Goal: Information Seeking & Learning: Find specific page/section

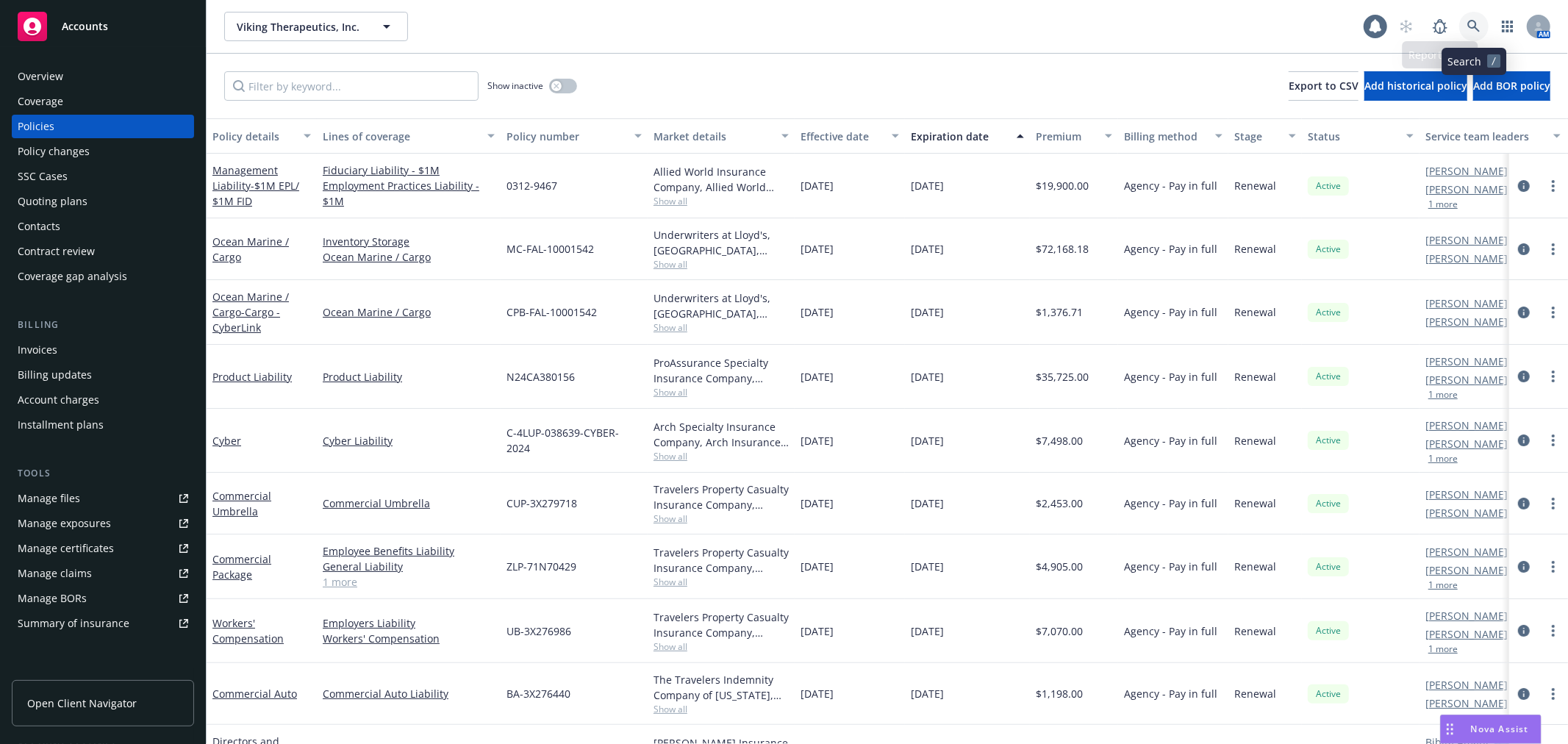
click at [1469, 26] on icon at bounding box center [1473, 26] width 13 height 13
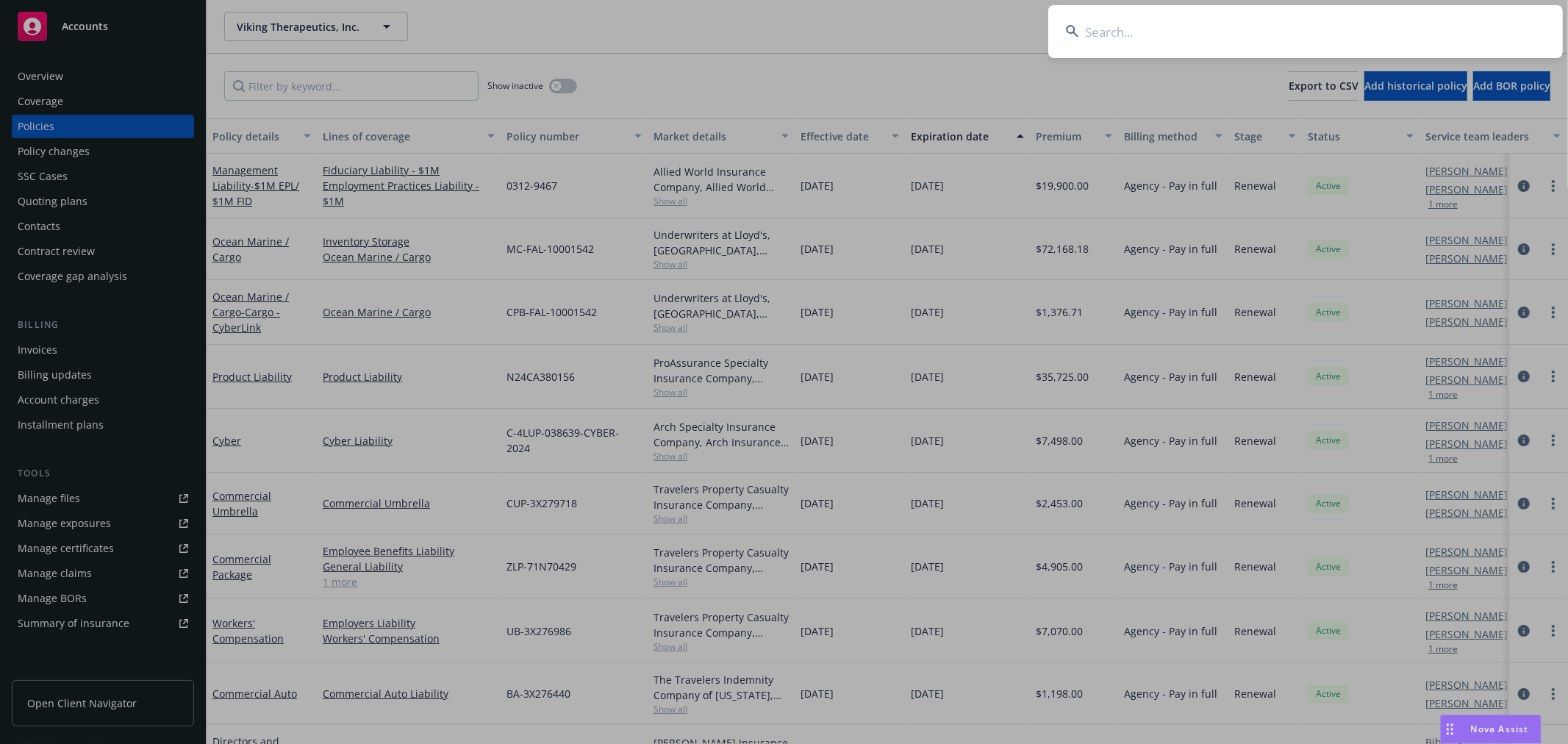
drag, startPoint x: 1342, startPoint y: 38, endPoint x: 1392, endPoint y: 38, distance: 50.0
click at [1341, 34] on input at bounding box center [1305, 31] width 515 height 53
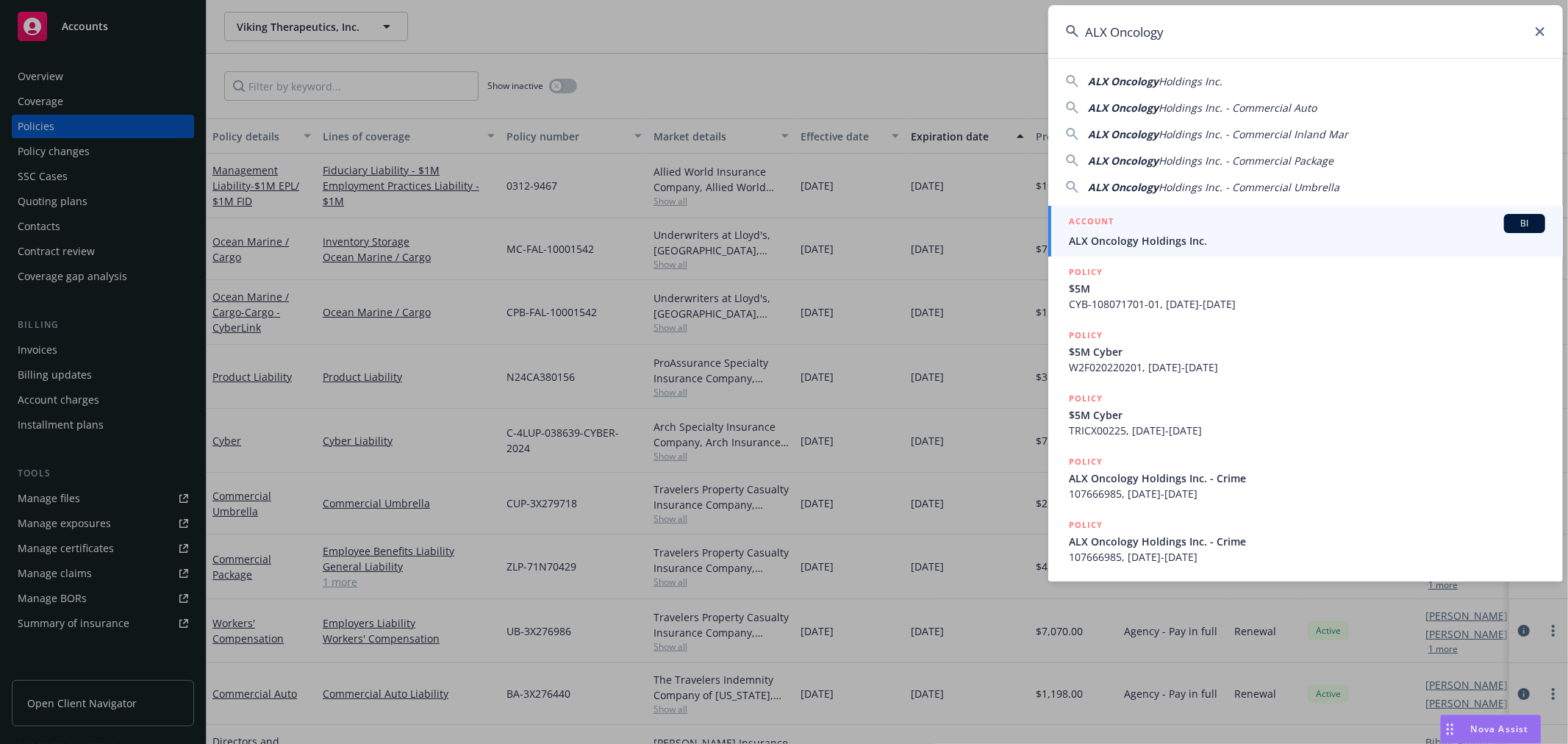
type input "ALX Oncology"
click at [1167, 240] on span "ALX Oncology Holdings Inc." at bounding box center [1307, 240] width 476 height 16
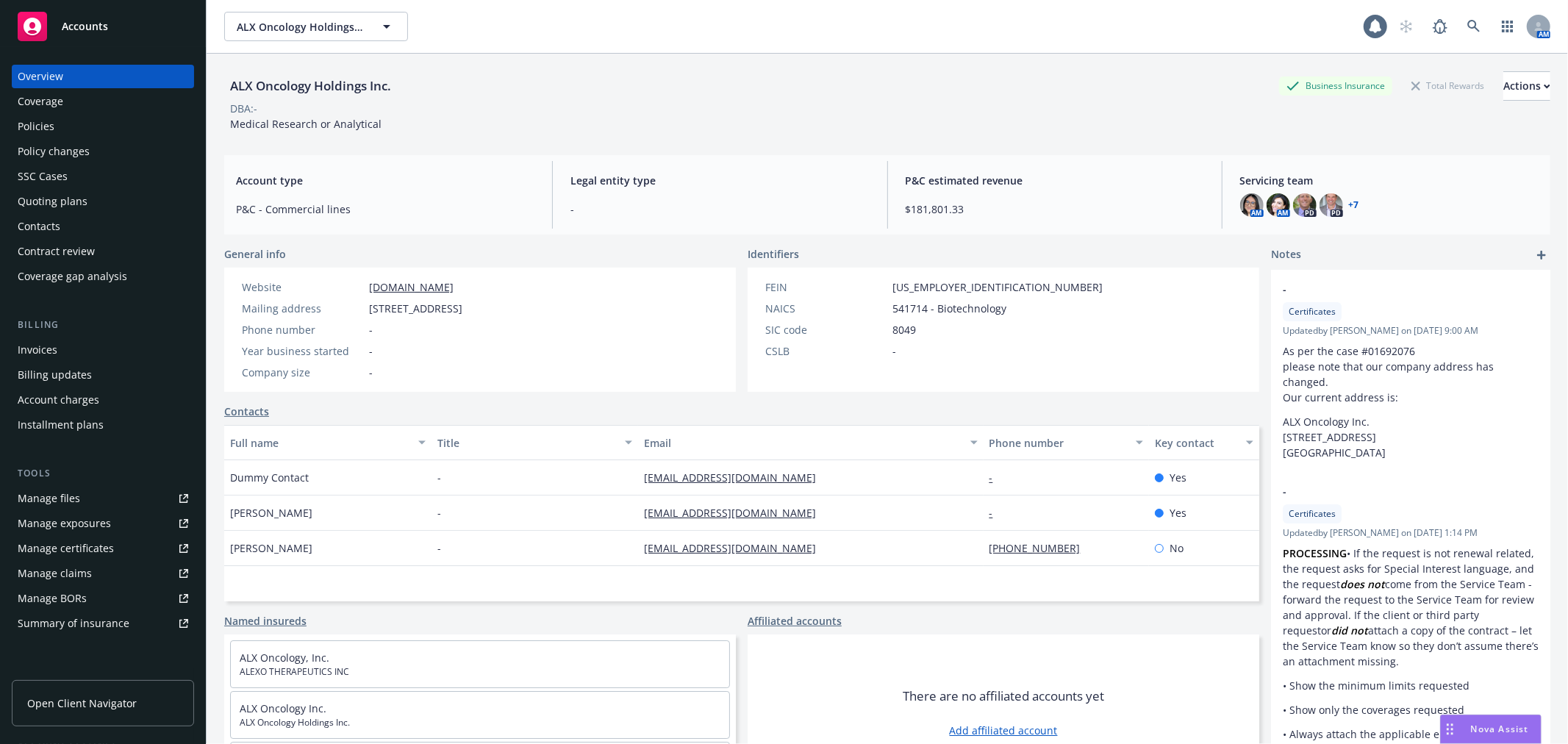
click at [580, 103] on div "DBA: -" at bounding box center [887, 108] width 1326 height 16
click at [46, 123] on div "Policies" at bounding box center [36, 127] width 37 height 23
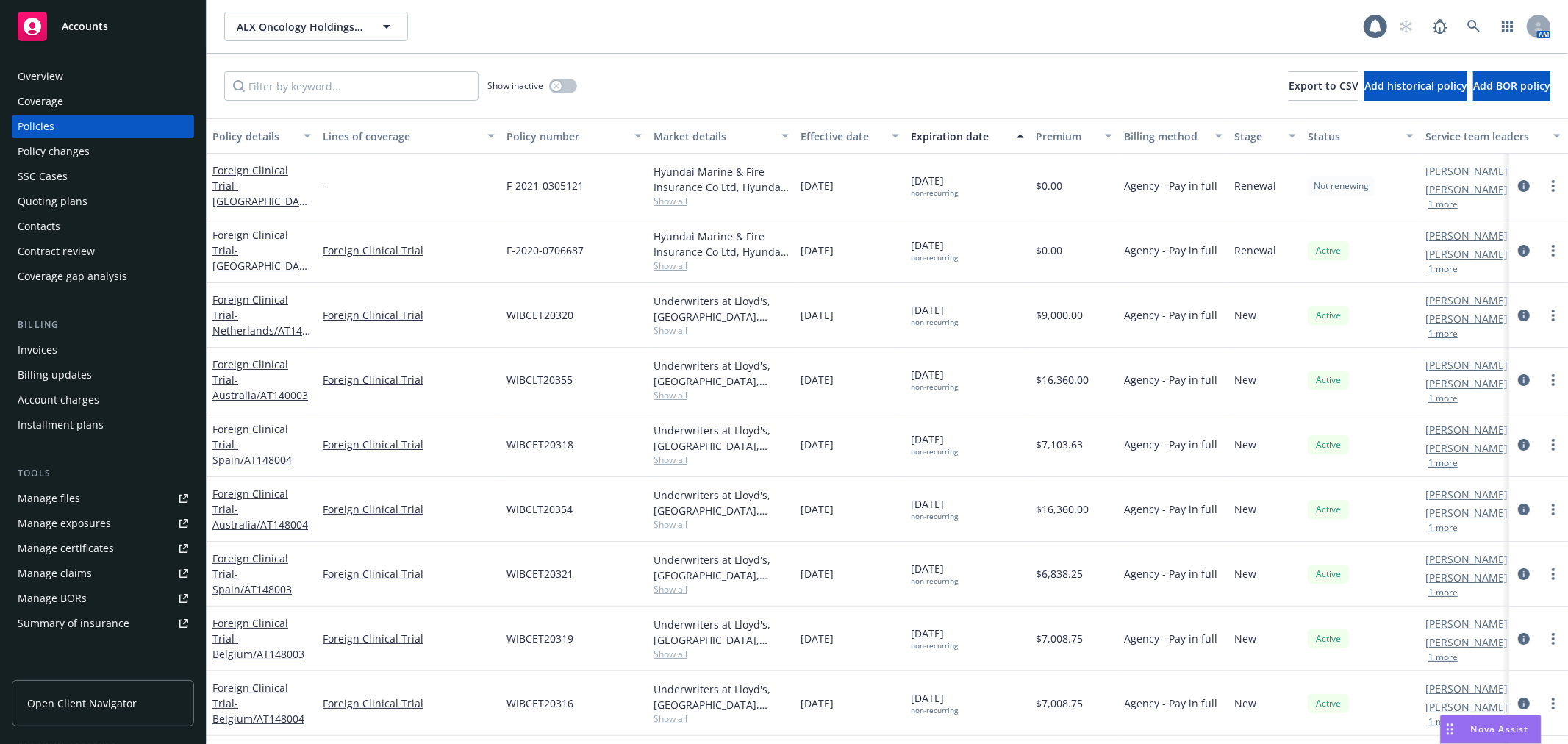
click at [929, 35] on div "ALX Oncology Holdings Inc. ALX Oncology Holdings Inc." at bounding box center [794, 26] width 1139 height 29
click at [72, 493] on div "Manage files" at bounding box center [48, 499] width 63 height 23
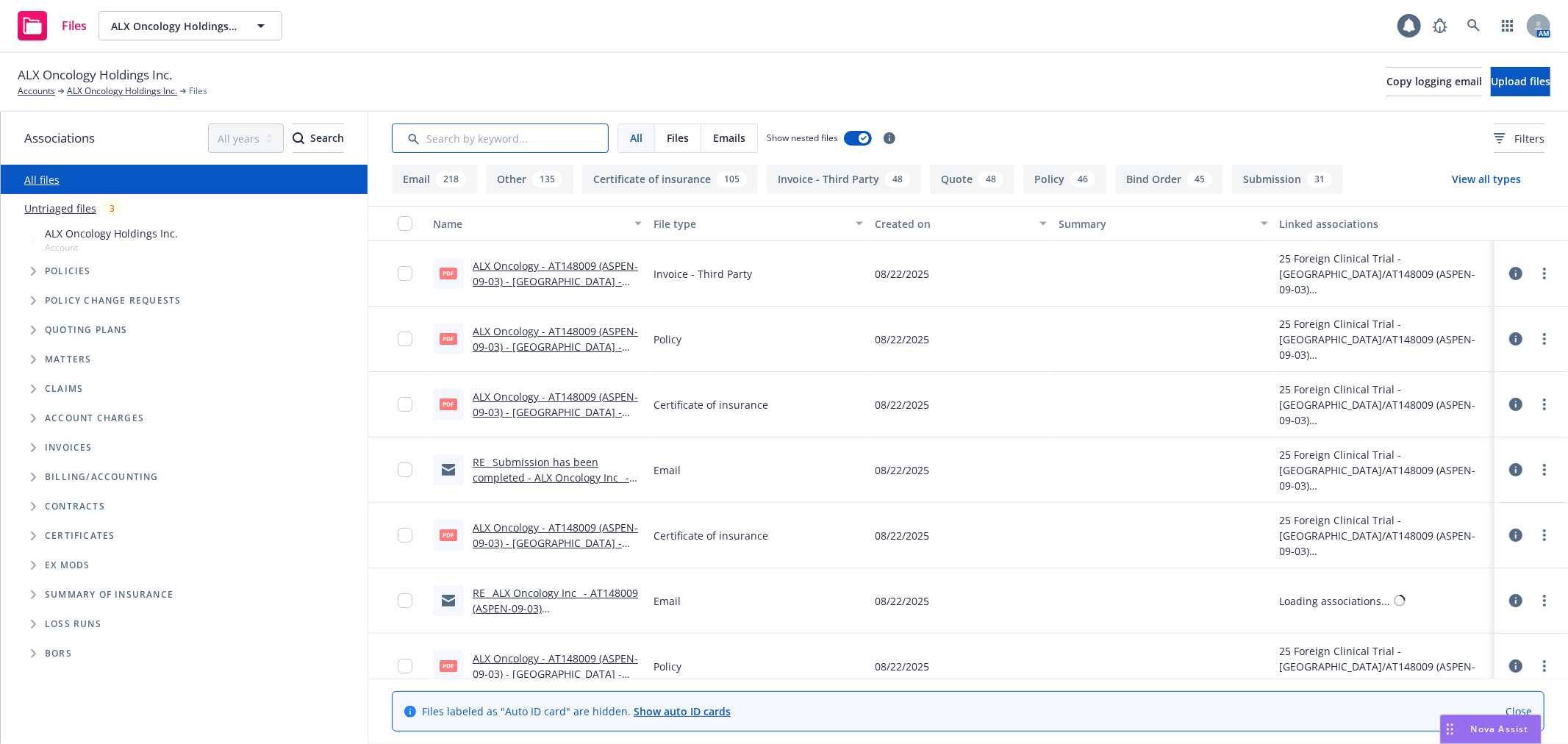
click at [469, 148] on input "Search by keyword..." at bounding box center [500, 138] width 217 height 29
click at [491, 139] on input "Search by keyword..." at bounding box center [500, 138] width 217 height 29
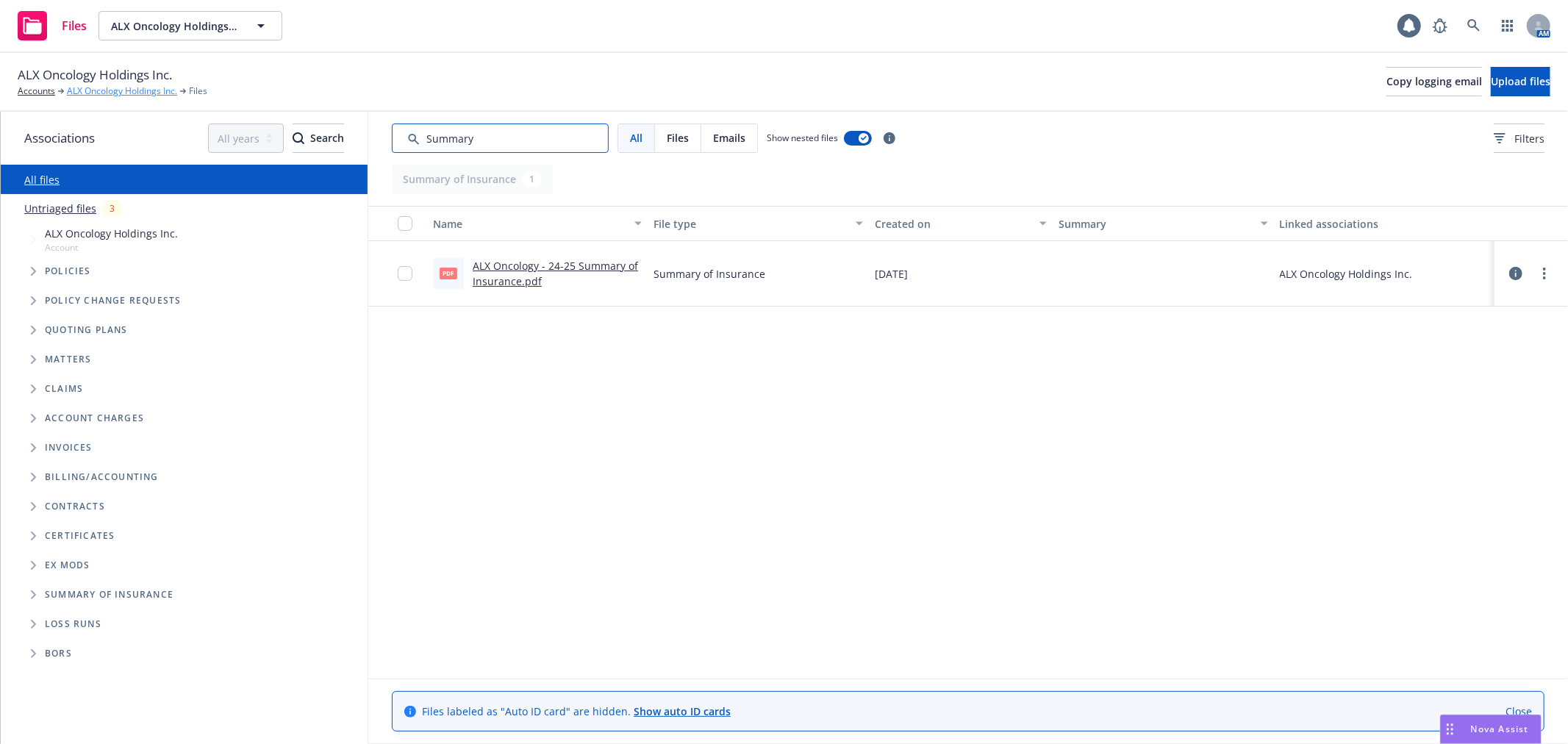
type input "Summary"
click at [108, 93] on link "ALX Oncology Holdings Inc." at bounding box center [122, 91] width 110 height 13
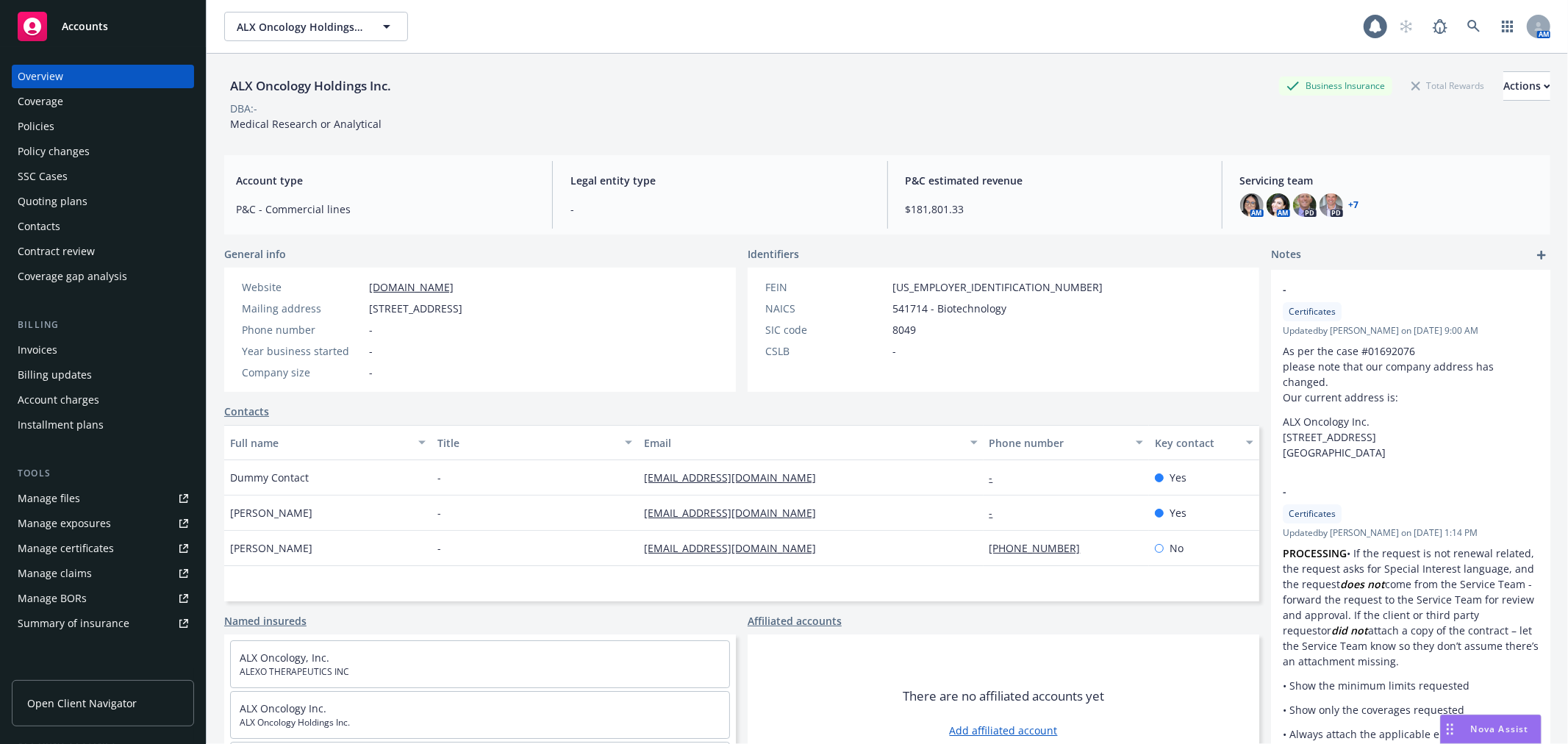
click at [81, 133] on div "Policies" at bounding box center [103, 127] width 171 height 23
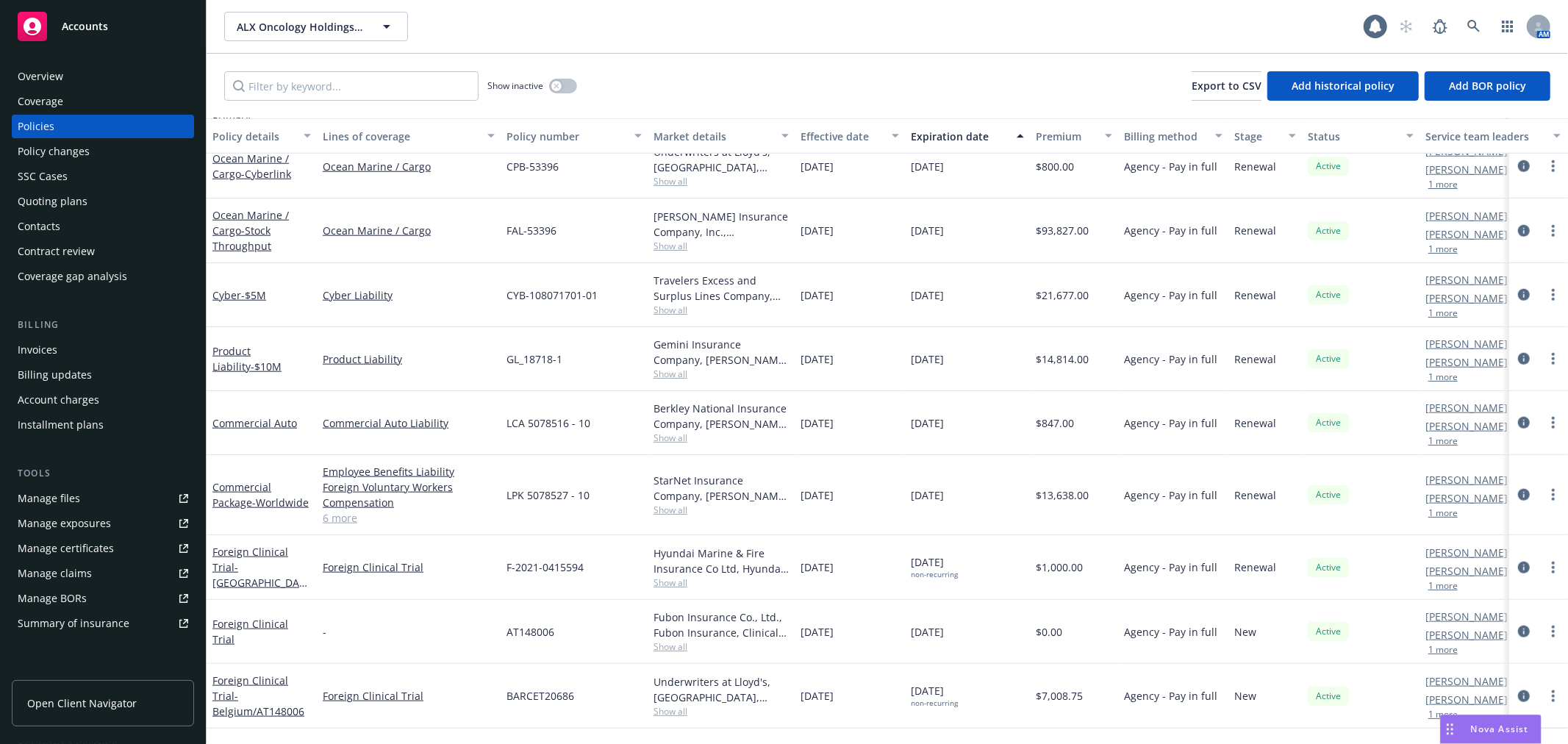
scroll to position [980, 0]
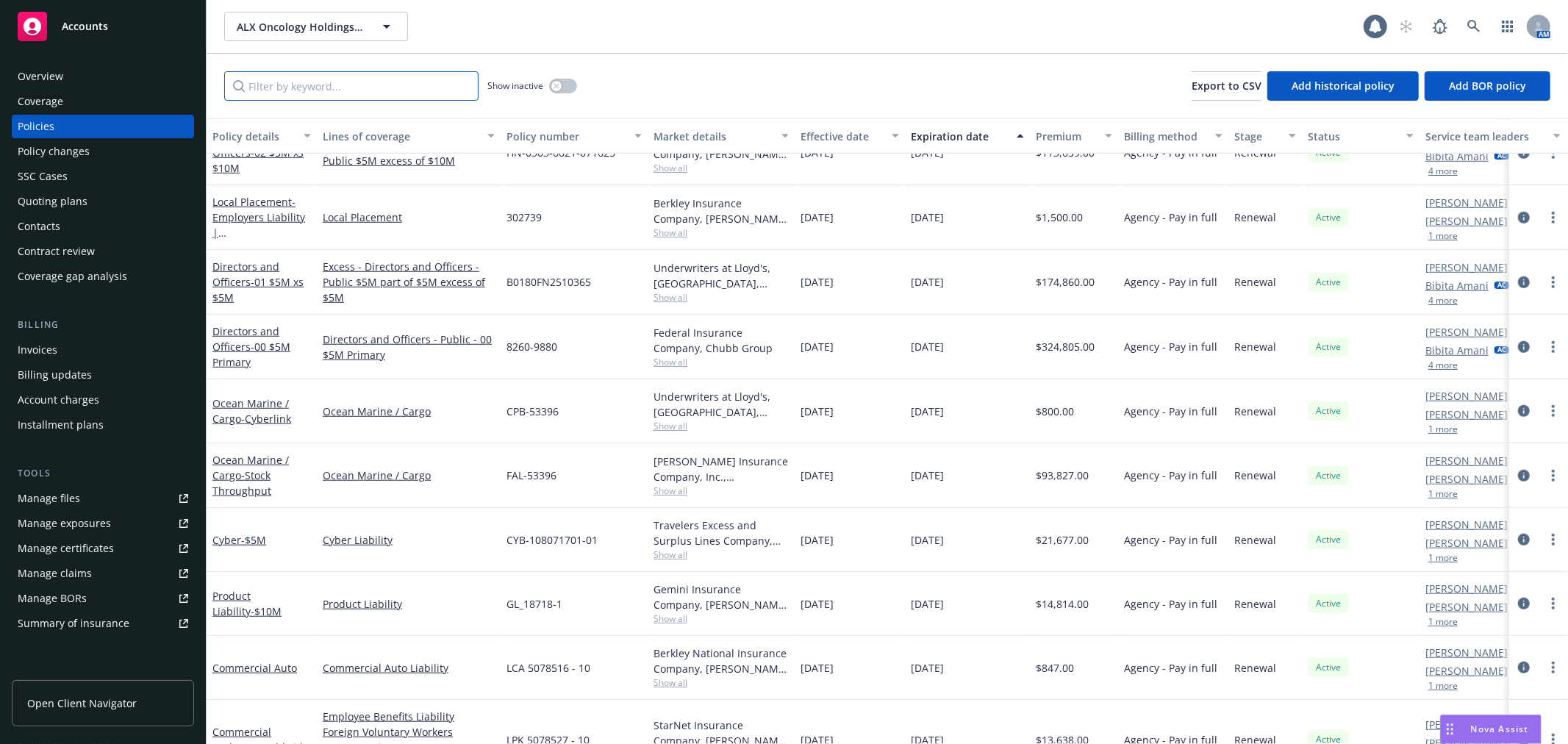
click at [316, 79] on input "Filter by keyword..." at bounding box center [351, 86] width 254 height 29
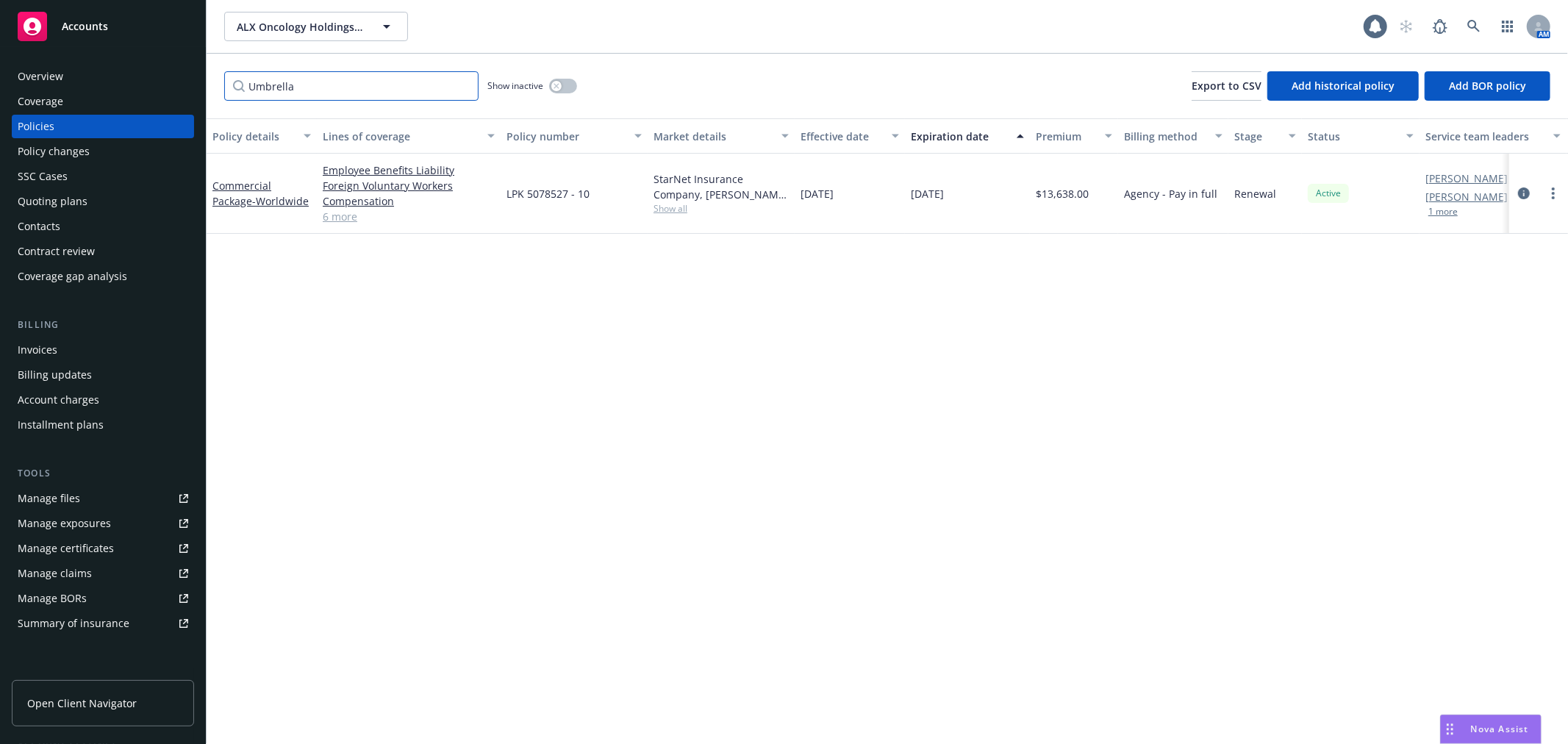
scroll to position [0, 0]
click at [226, 193] on link "Commercial Package - Worldwide" at bounding box center [260, 193] width 96 height 29
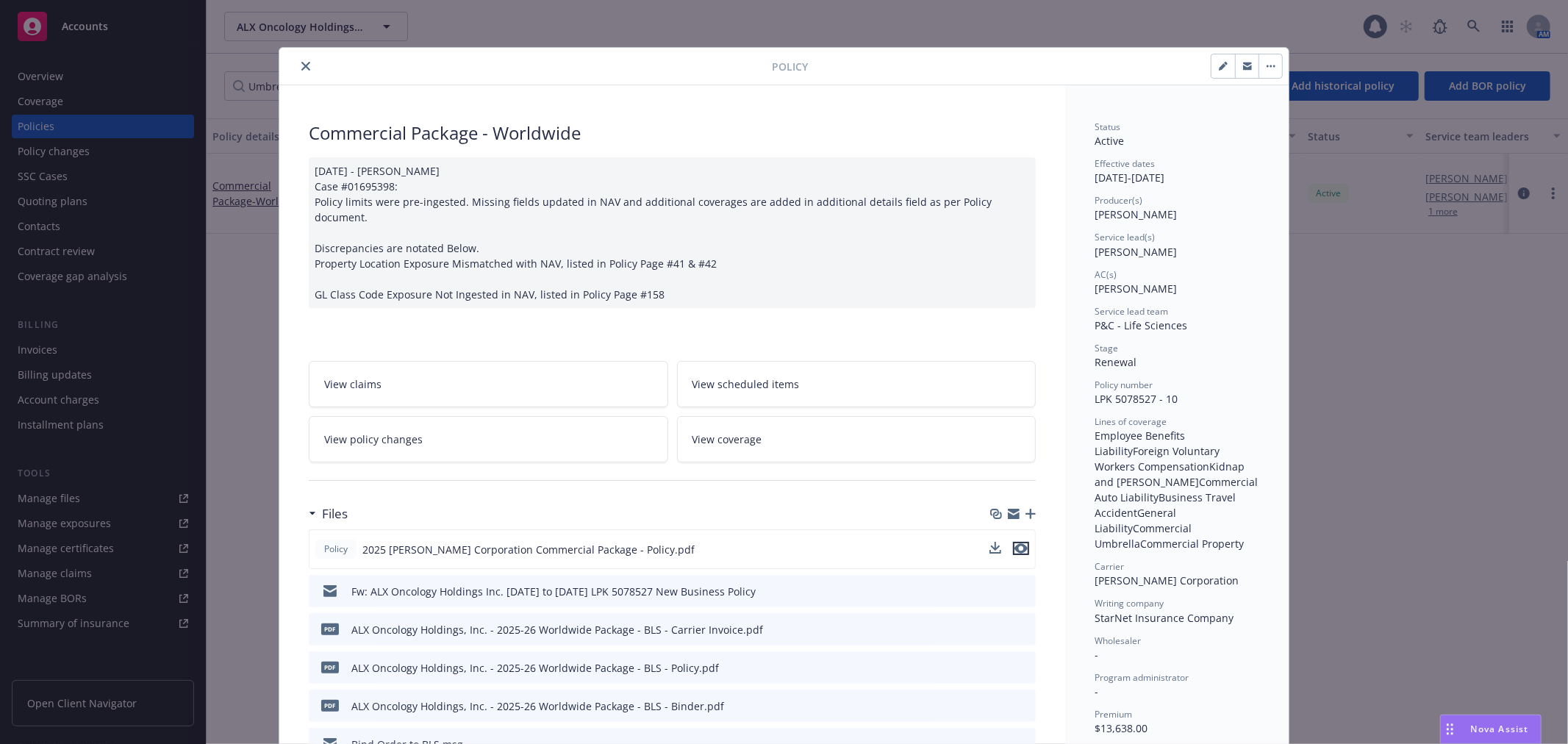
click at [1014, 543] on icon "preview file" at bounding box center [1021, 548] width 13 height 10
click at [301, 65] on icon "close" at bounding box center [305, 66] width 9 height 9
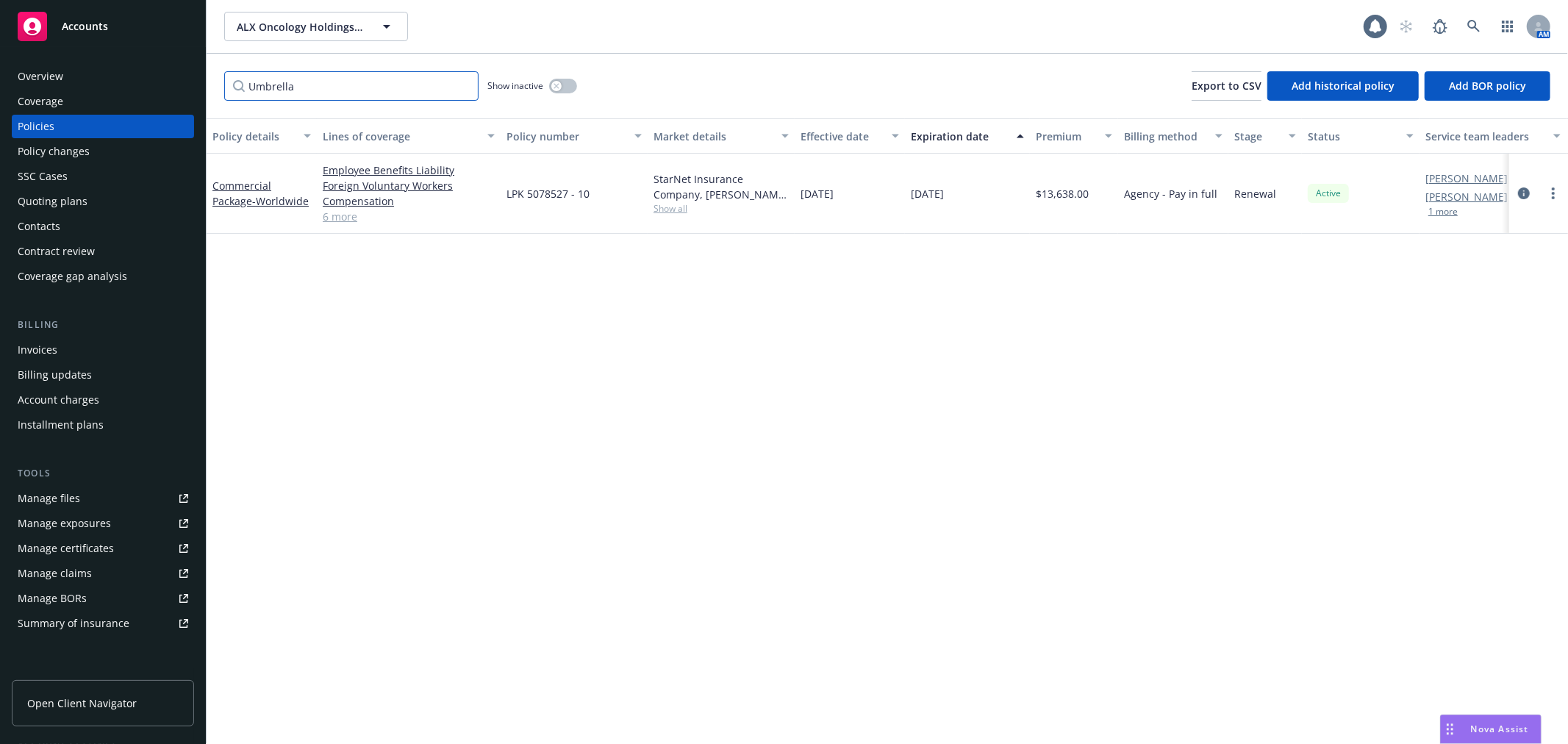
drag, startPoint x: 364, startPoint y: 83, endPoint x: 0, endPoint y: 59, distance: 364.8
click at [0, 59] on div "Accounts Overview Coverage Policies Policy changes SSC Cases Quoting plans Cont…" at bounding box center [784, 372] width 1568 height 744
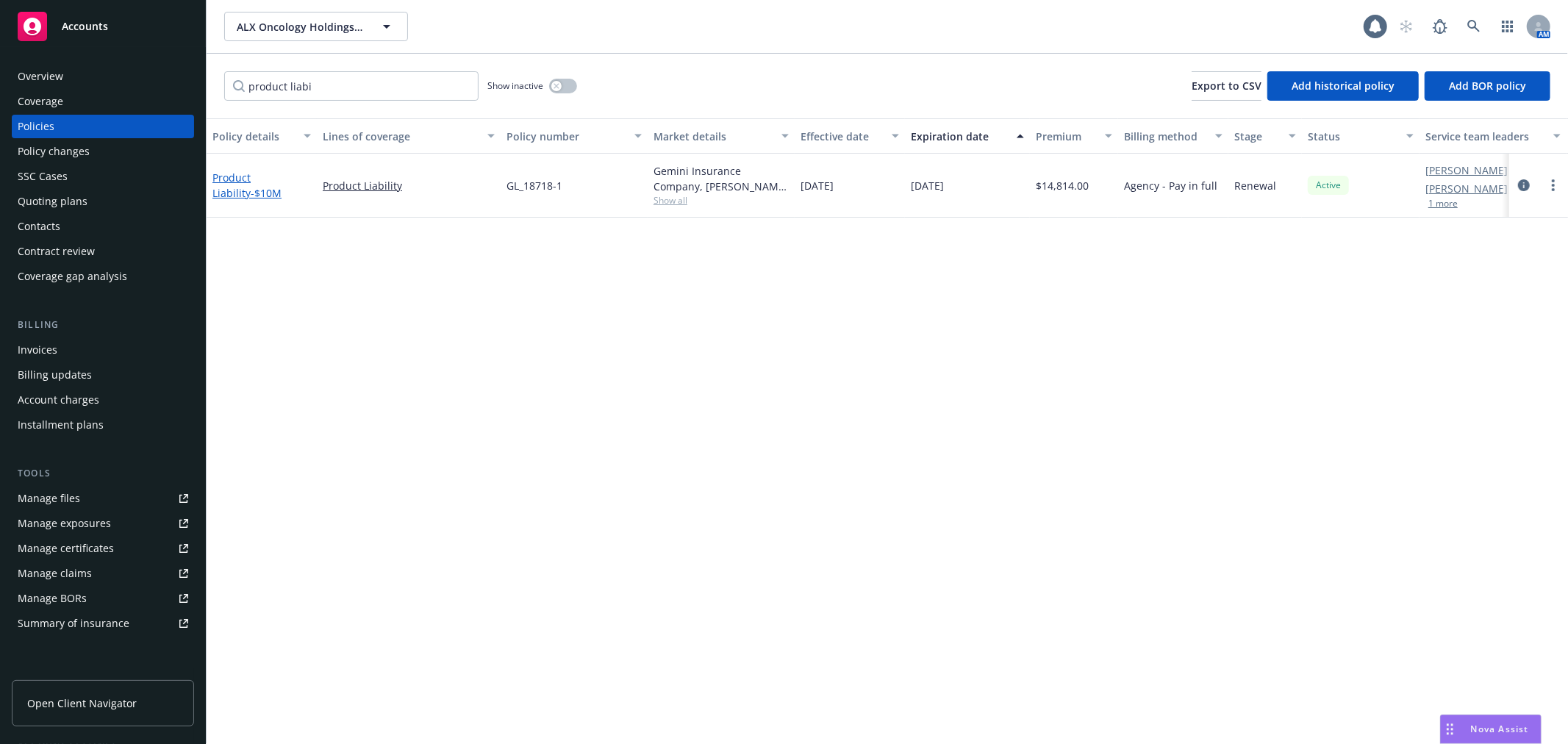
click at [233, 177] on link "Product Liability - $10M" at bounding box center [247, 185] width 69 height 29
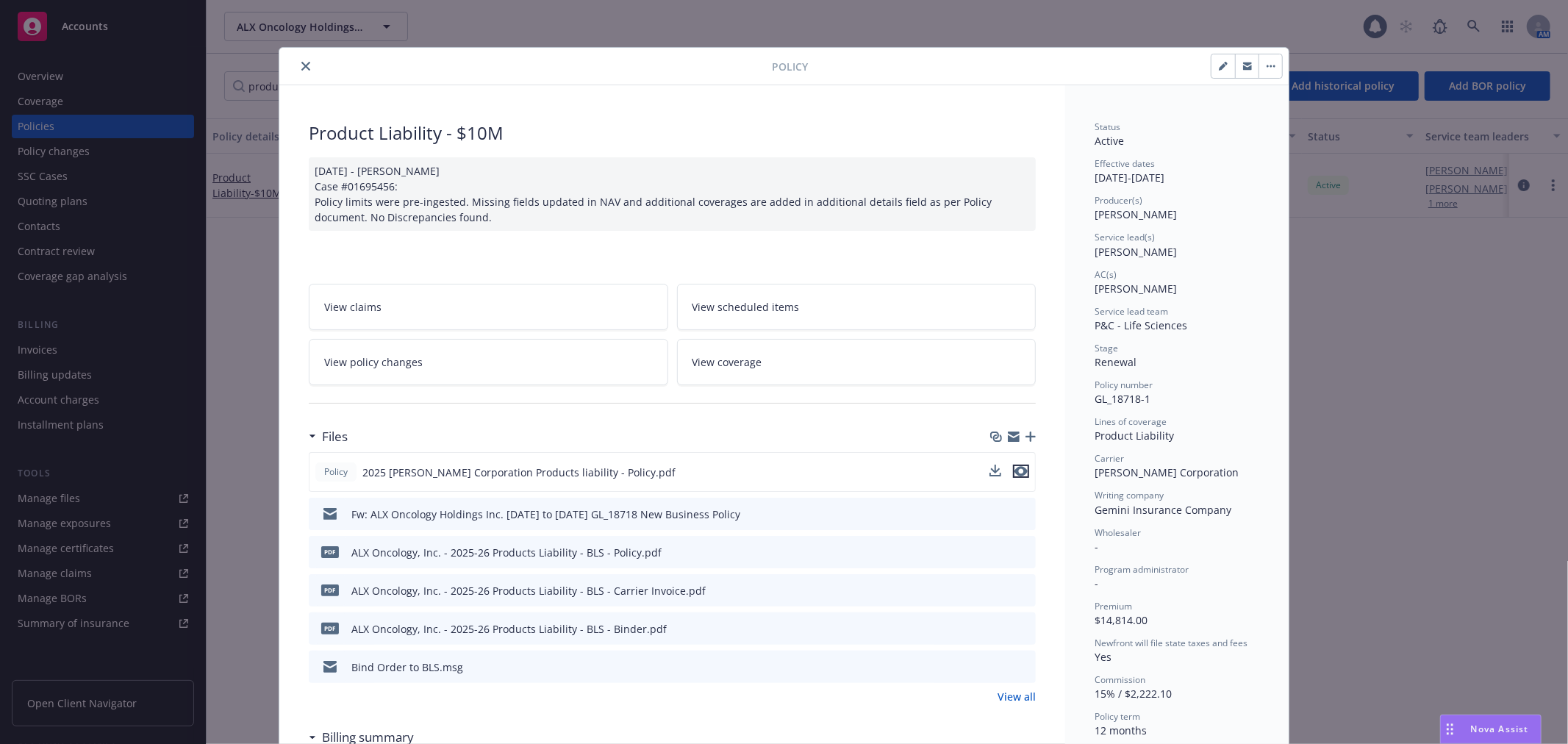
click at [1014, 468] on icon "preview file" at bounding box center [1021, 471] width 13 height 10
click at [302, 69] on icon "close" at bounding box center [305, 66] width 9 height 9
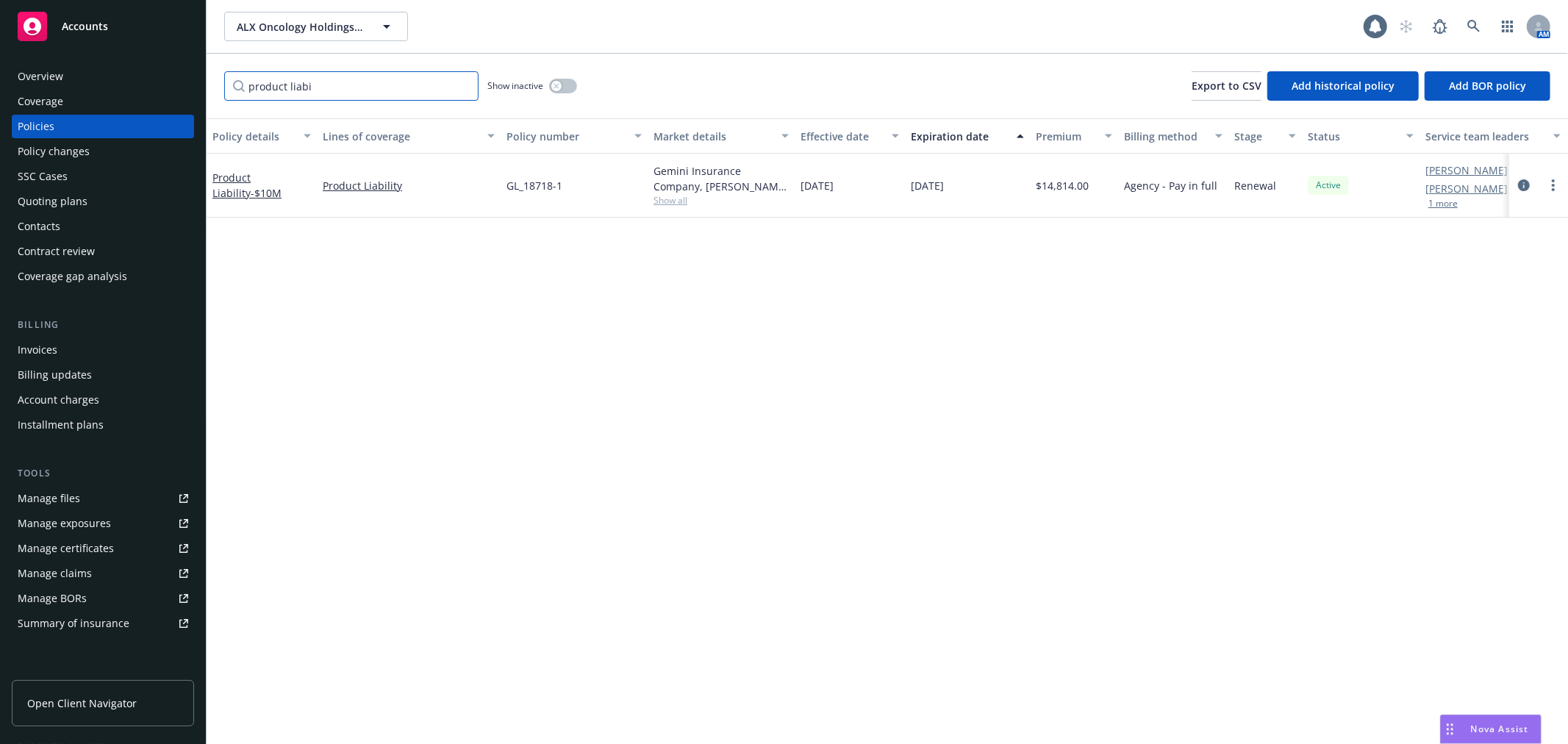
drag, startPoint x: 375, startPoint y: 88, endPoint x: 8, endPoint y: 83, distance: 367.0
click at [8, 83] on div "Accounts Overview Coverage Policies Policy changes SSC Cases Quoting plans Cont…" at bounding box center [784, 372] width 1568 height 744
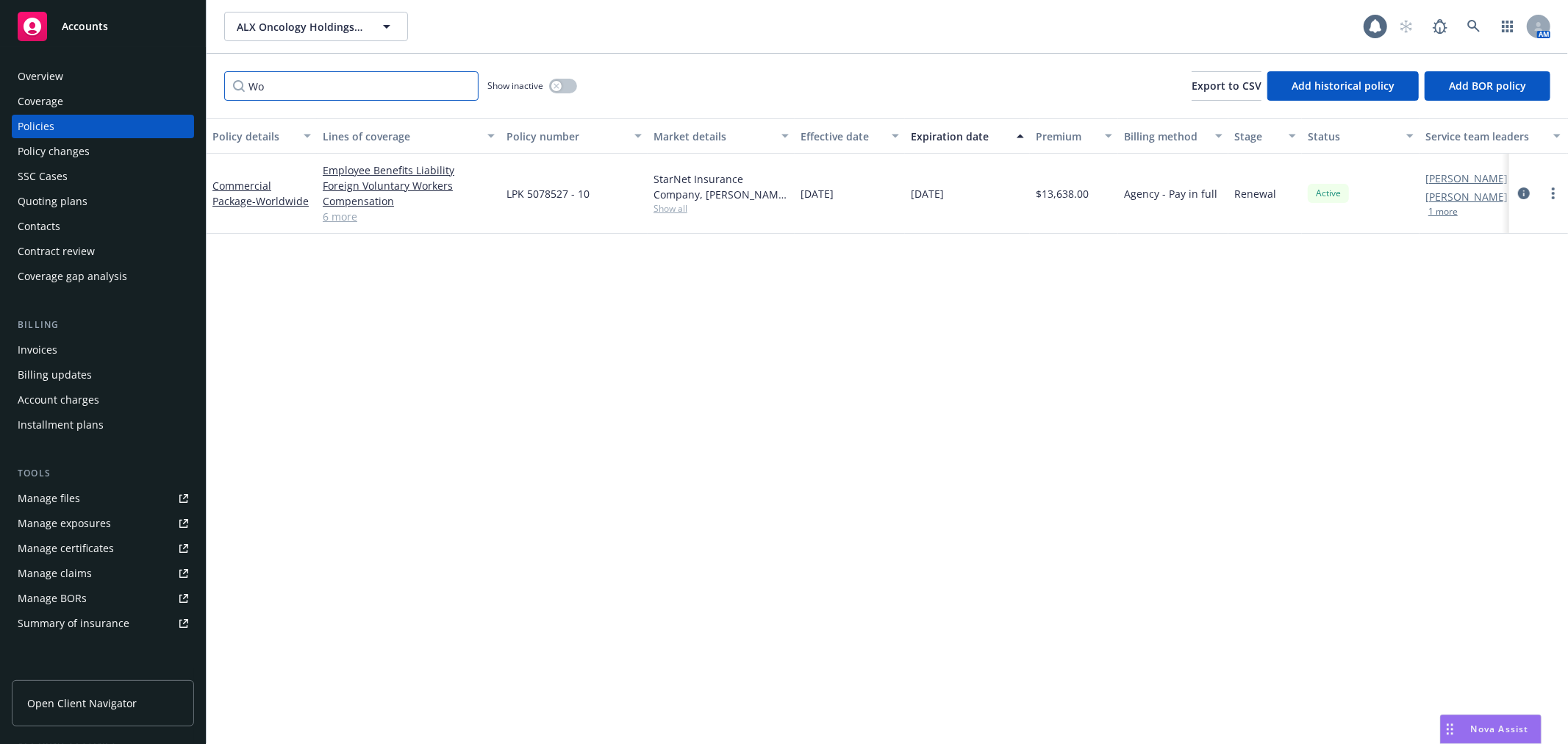
type input "W"
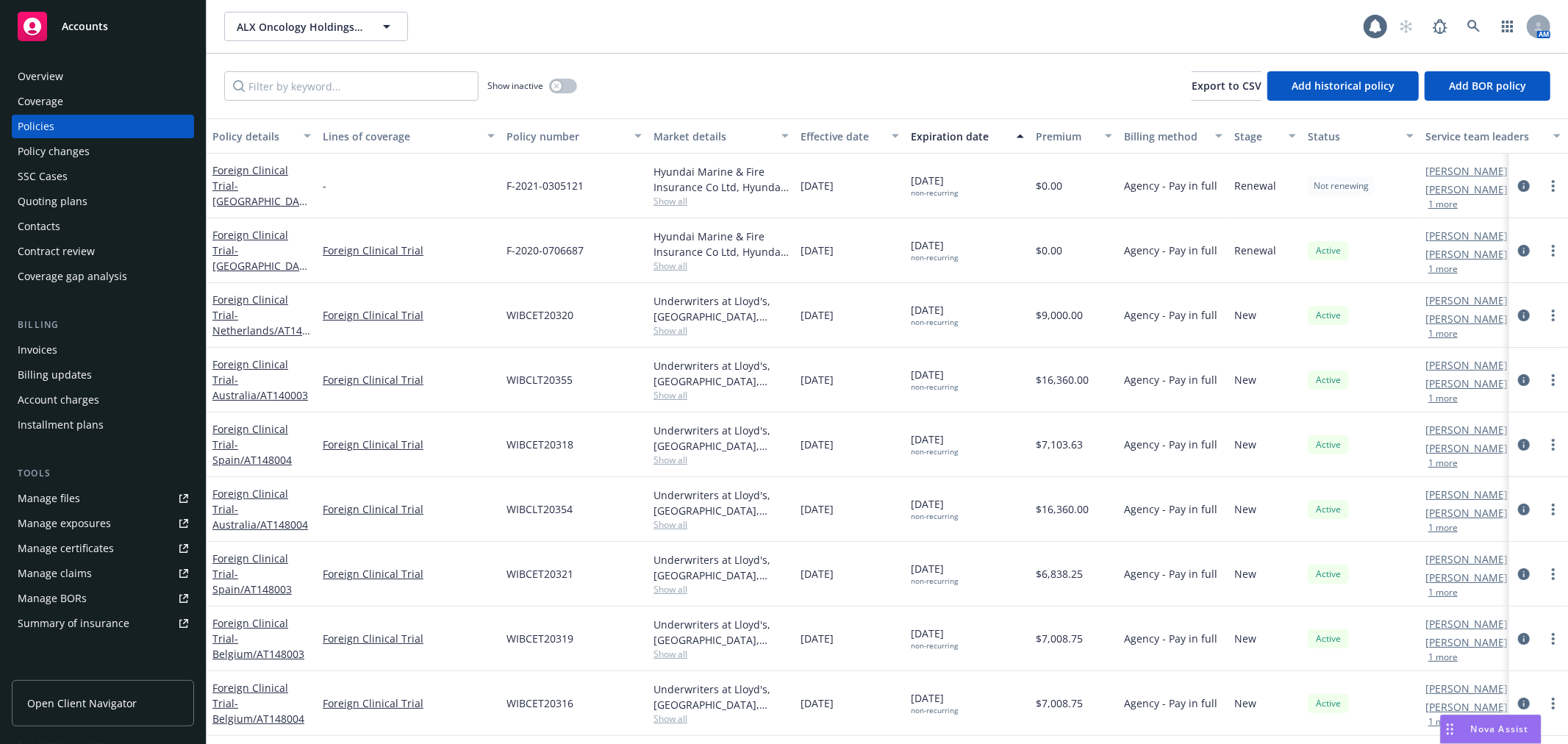
click at [912, 18] on div "ALX Oncology Holdings Inc. ALX Oncology Holdings Inc." at bounding box center [794, 26] width 1139 height 29
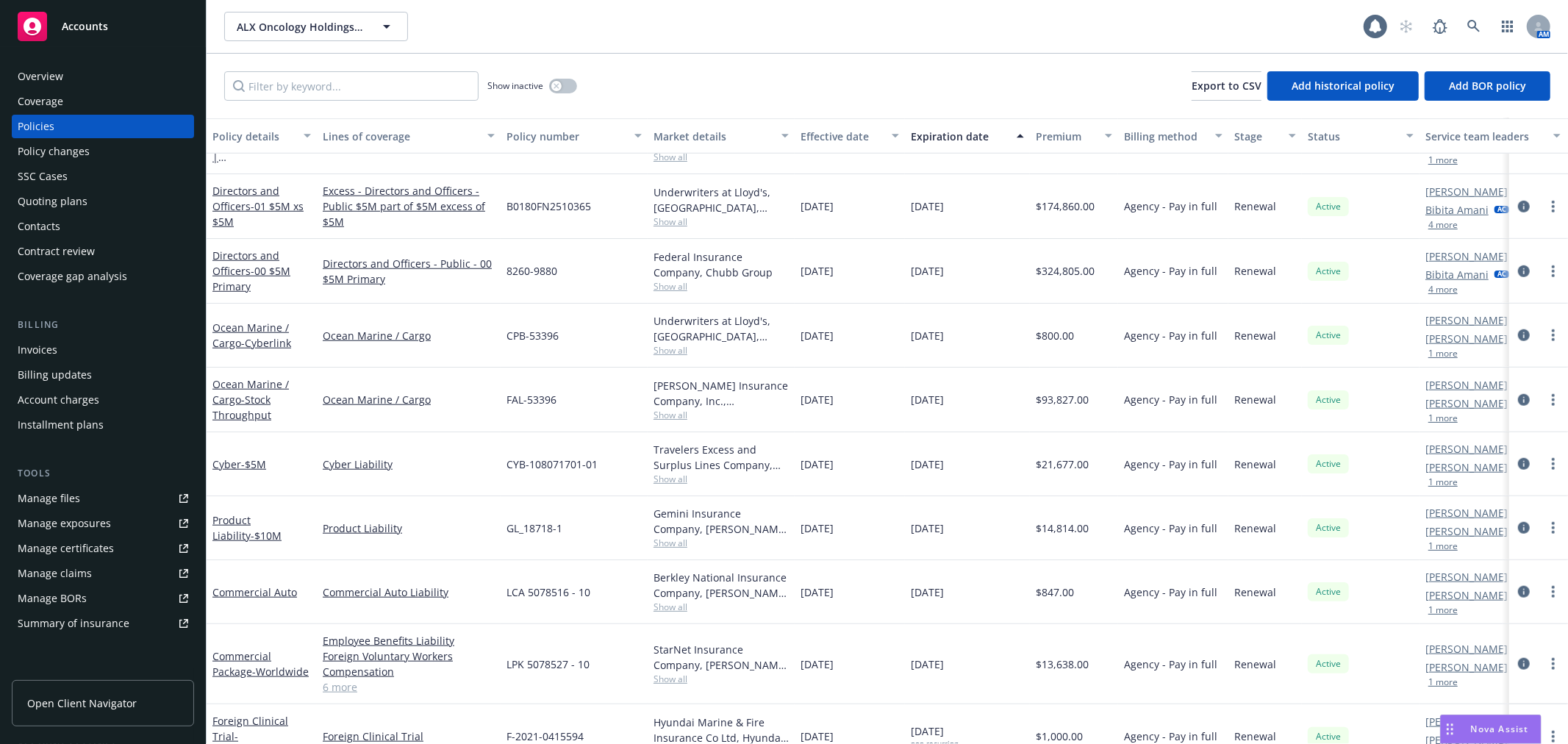
scroll to position [968, 0]
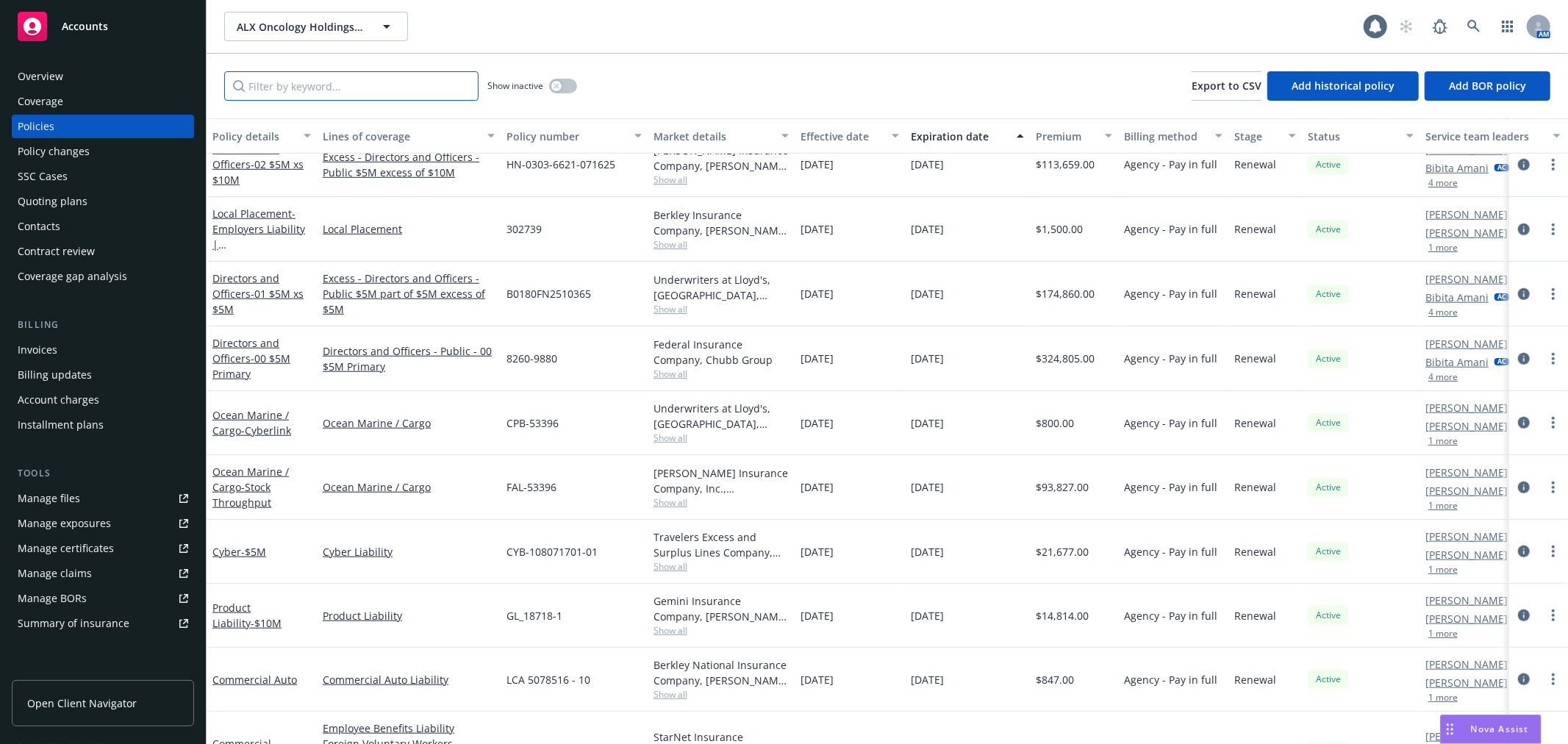
click at [349, 89] on input "Filter by keyword..." at bounding box center [351, 86] width 254 height 29
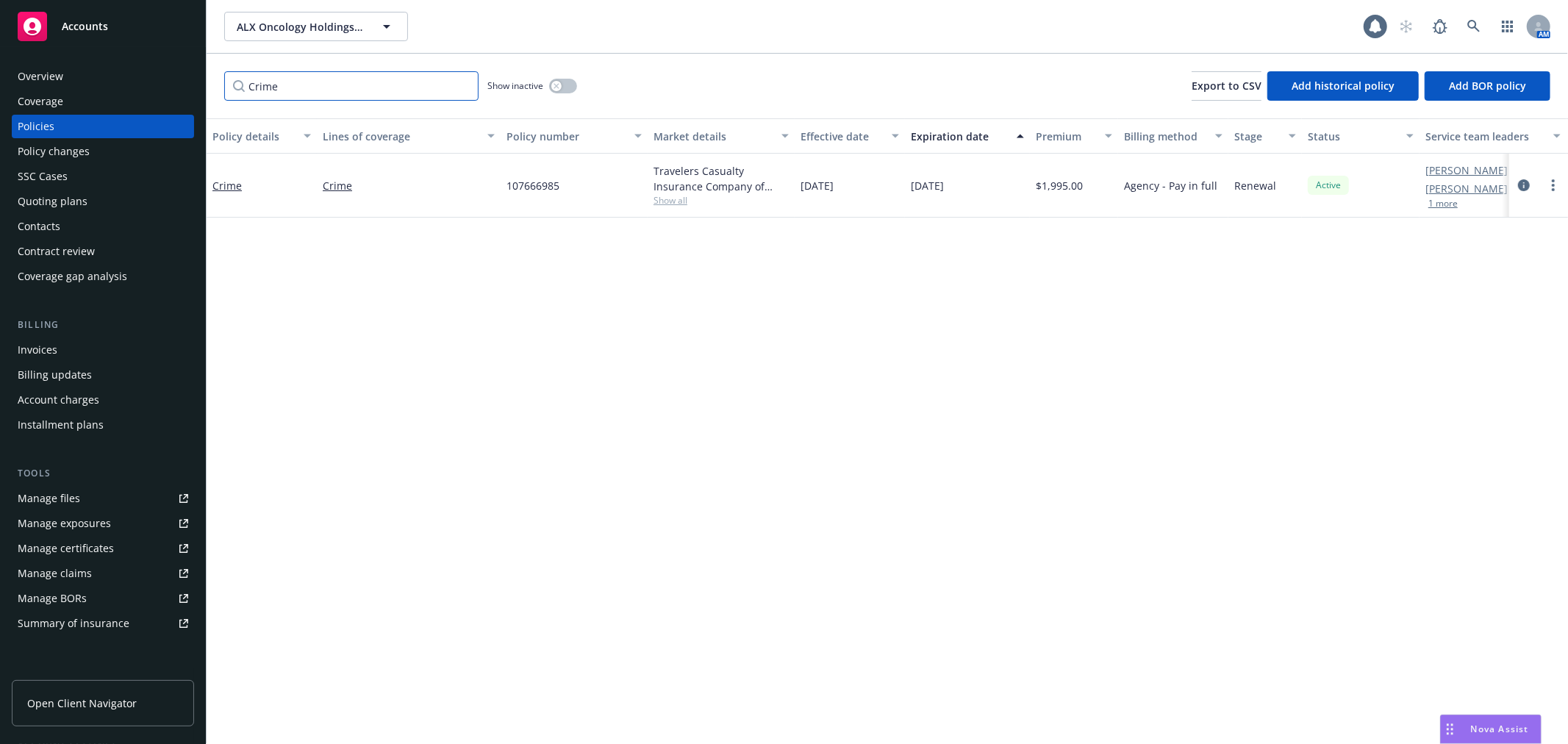
scroll to position [0, 0]
click at [231, 189] on link "Crime" at bounding box center [227, 185] width 29 height 14
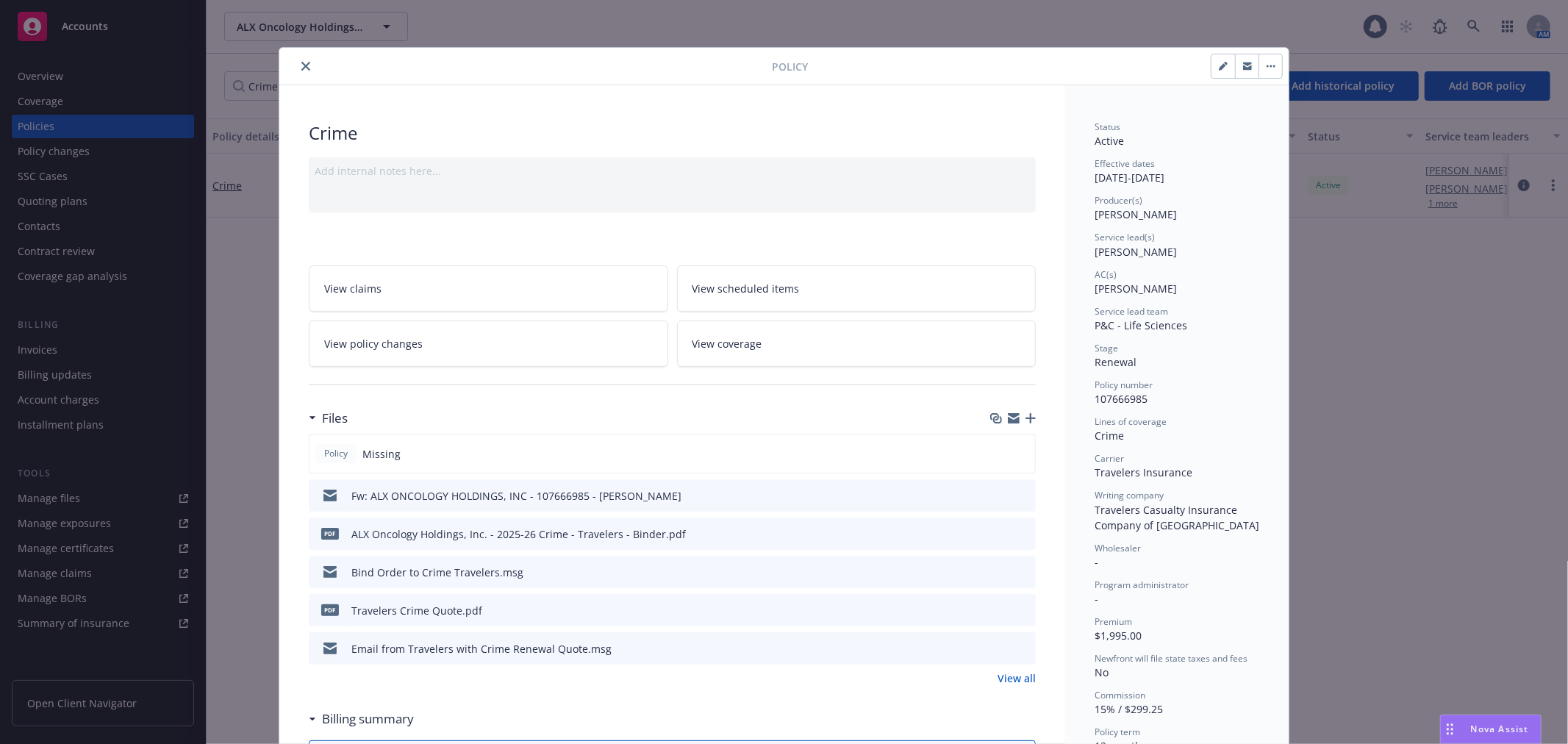
click at [1022, 490] on icon "preview file" at bounding box center [1022, 495] width 13 height 10
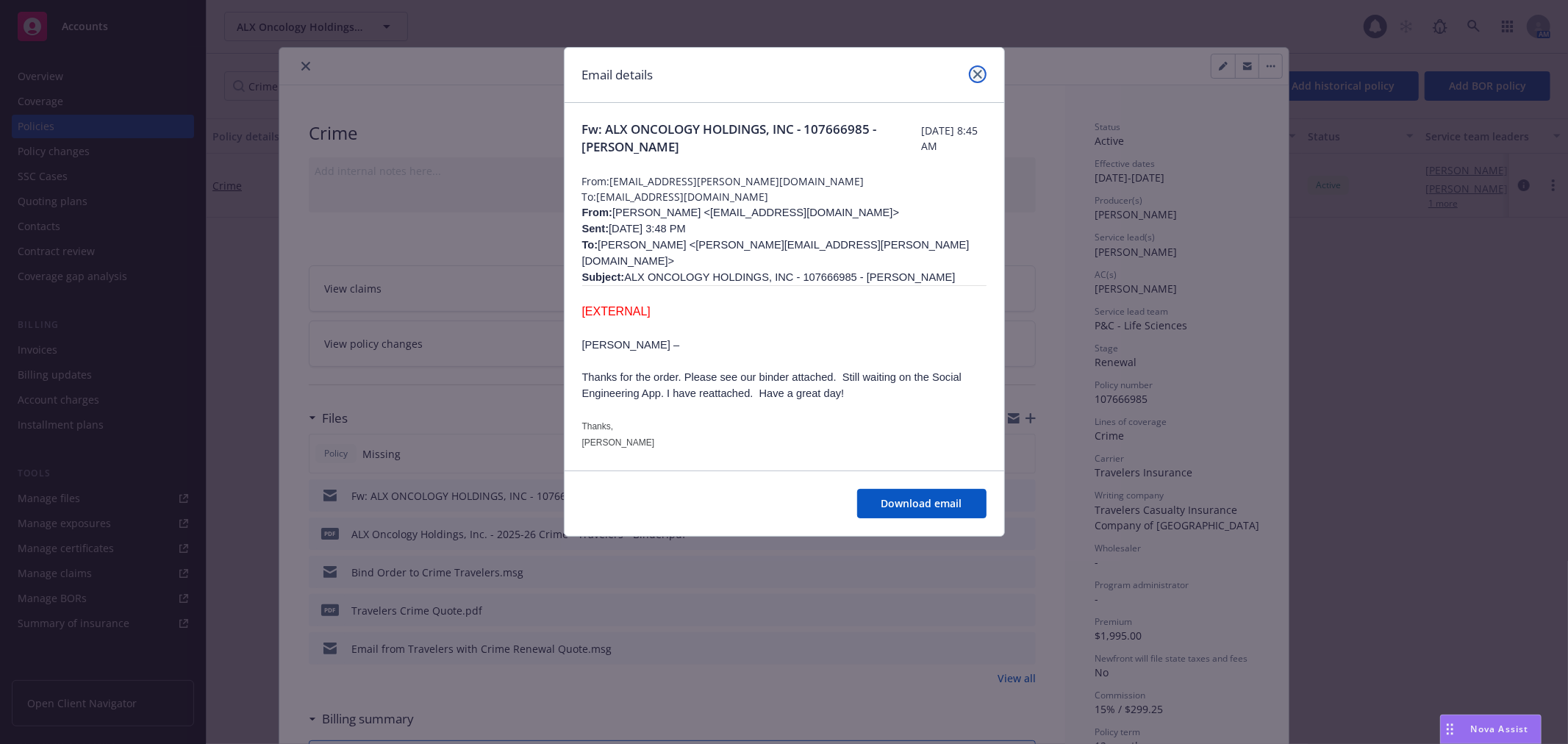
click at [975, 74] on icon "close" at bounding box center [977, 74] width 9 height 9
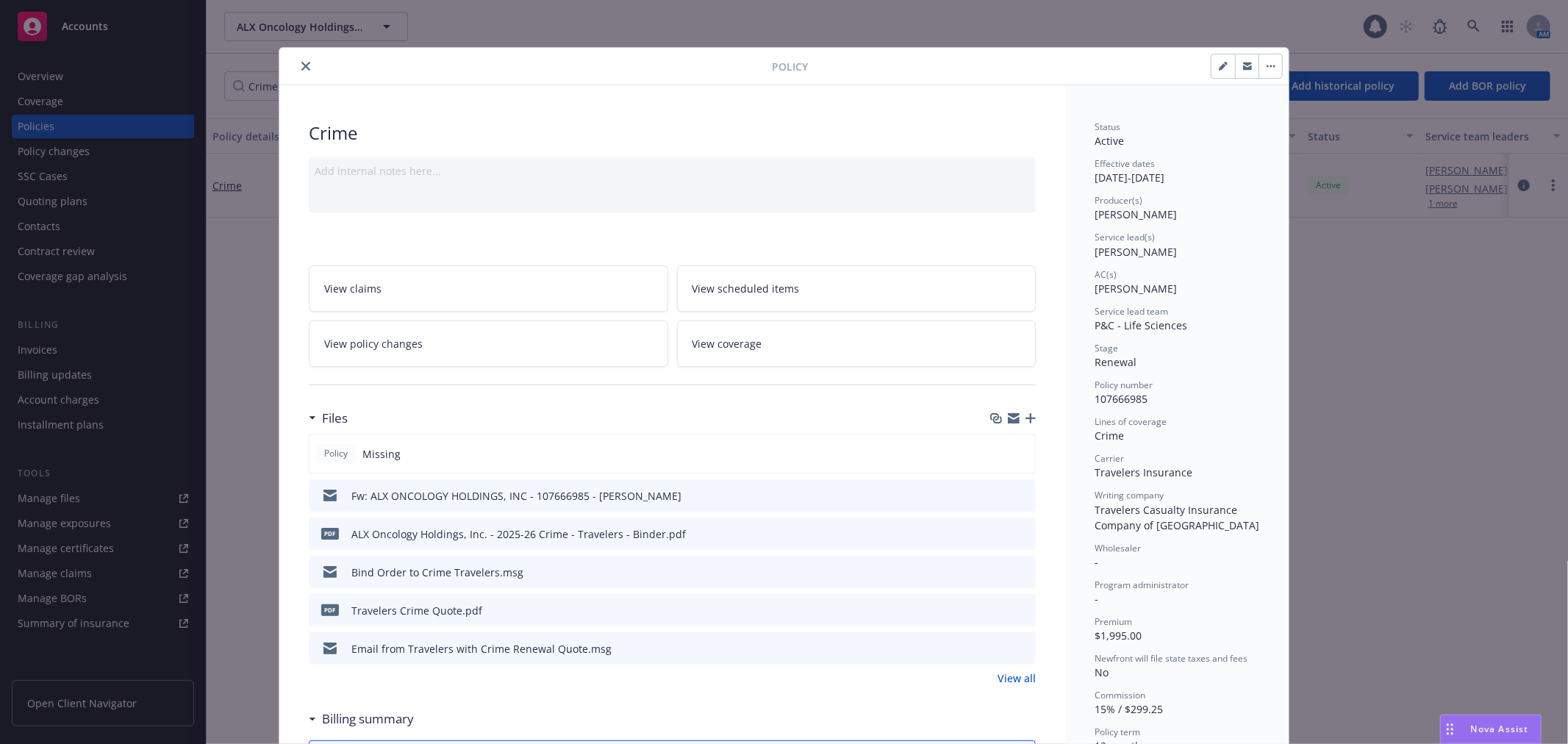
click at [1020, 533] on icon "preview file" at bounding box center [1022, 533] width 13 height 10
click at [299, 73] on button "close" at bounding box center [305, 66] width 18 height 18
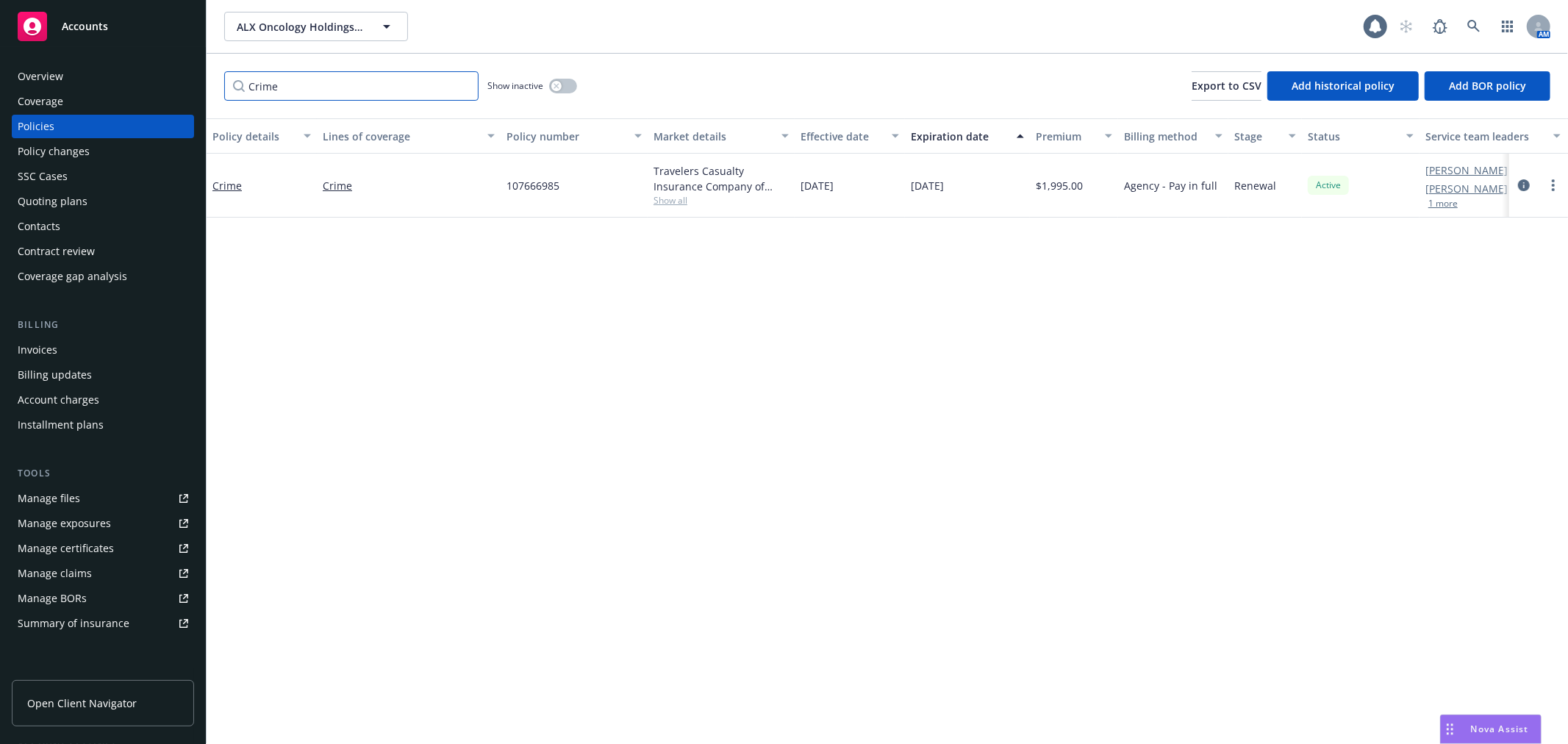
drag, startPoint x: 327, startPoint y: 83, endPoint x: 94, endPoint y: 67, distance: 233.5
click at [94, 67] on div "Accounts Overview Coverage Policies Policy changes SSC Cases Quoting plans Cont…" at bounding box center [784, 372] width 1568 height 744
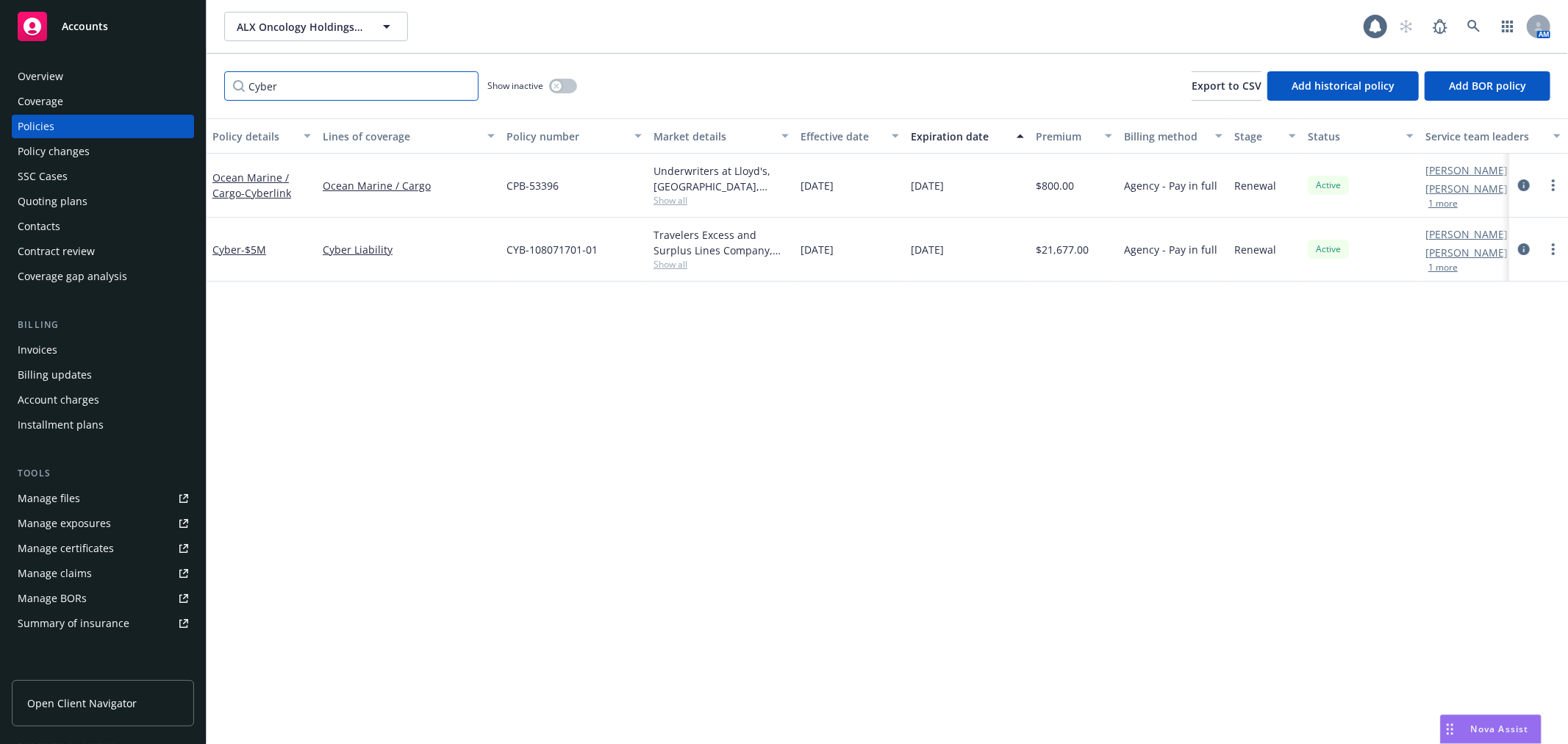
type input "Cyber"
click at [1466, 380] on div "Policy details Lines of coverage Policy number Market details Effective date Ex…" at bounding box center [887, 431] width 1361 height 626
click at [425, 399] on div "Policy details Lines of coverage Policy number Market details Effective date Ex…" at bounding box center [887, 431] width 1361 height 626
click at [1508, 394] on div "Policy details Lines of coverage Policy number Market details Effective date Ex…" at bounding box center [887, 431] width 1361 height 626
click at [471, 83] on input "Cyber" at bounding box center [351, 86] width 254 height 29
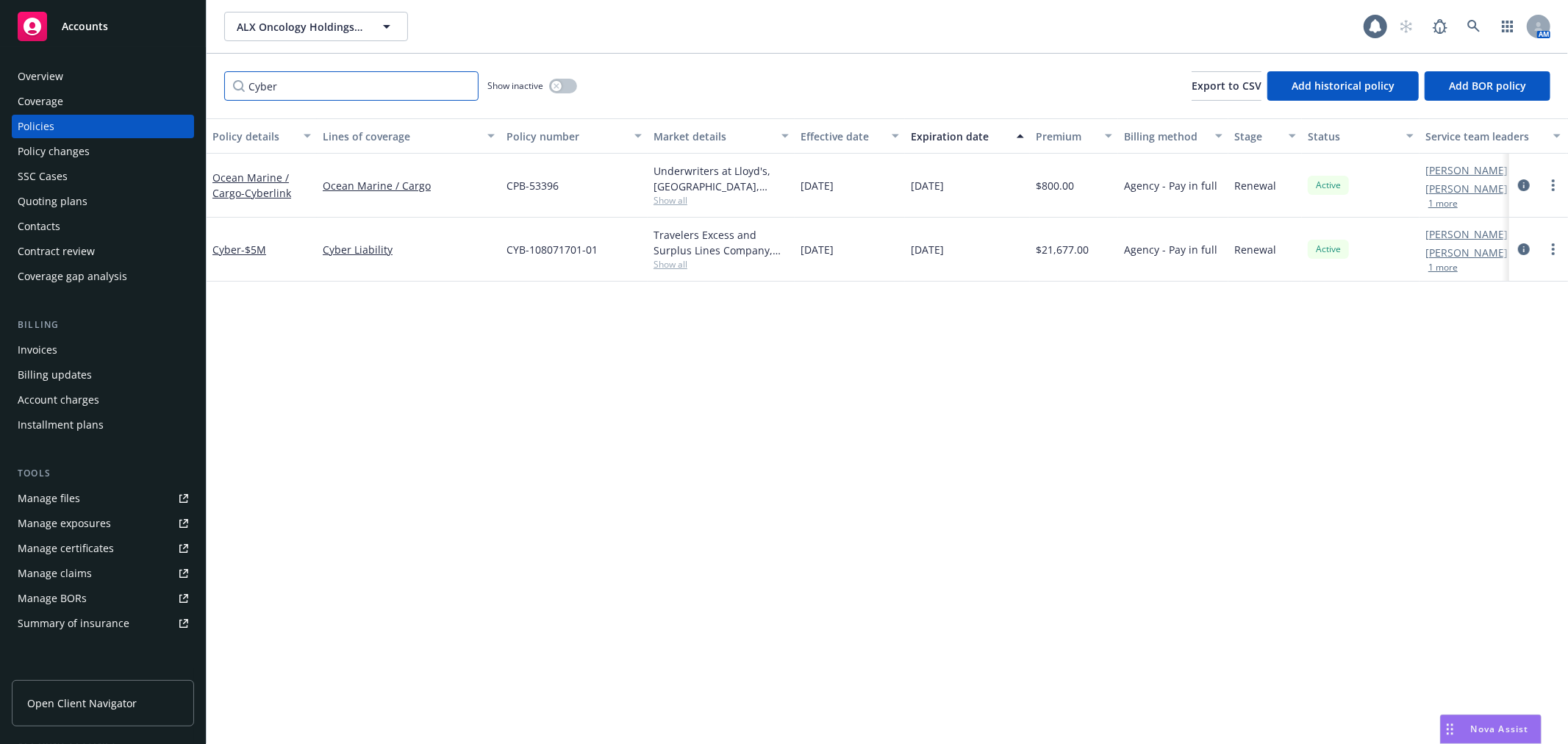
click at [464, 88] on input "Cyber" at bounding box center [351, 86] width 254 height 29
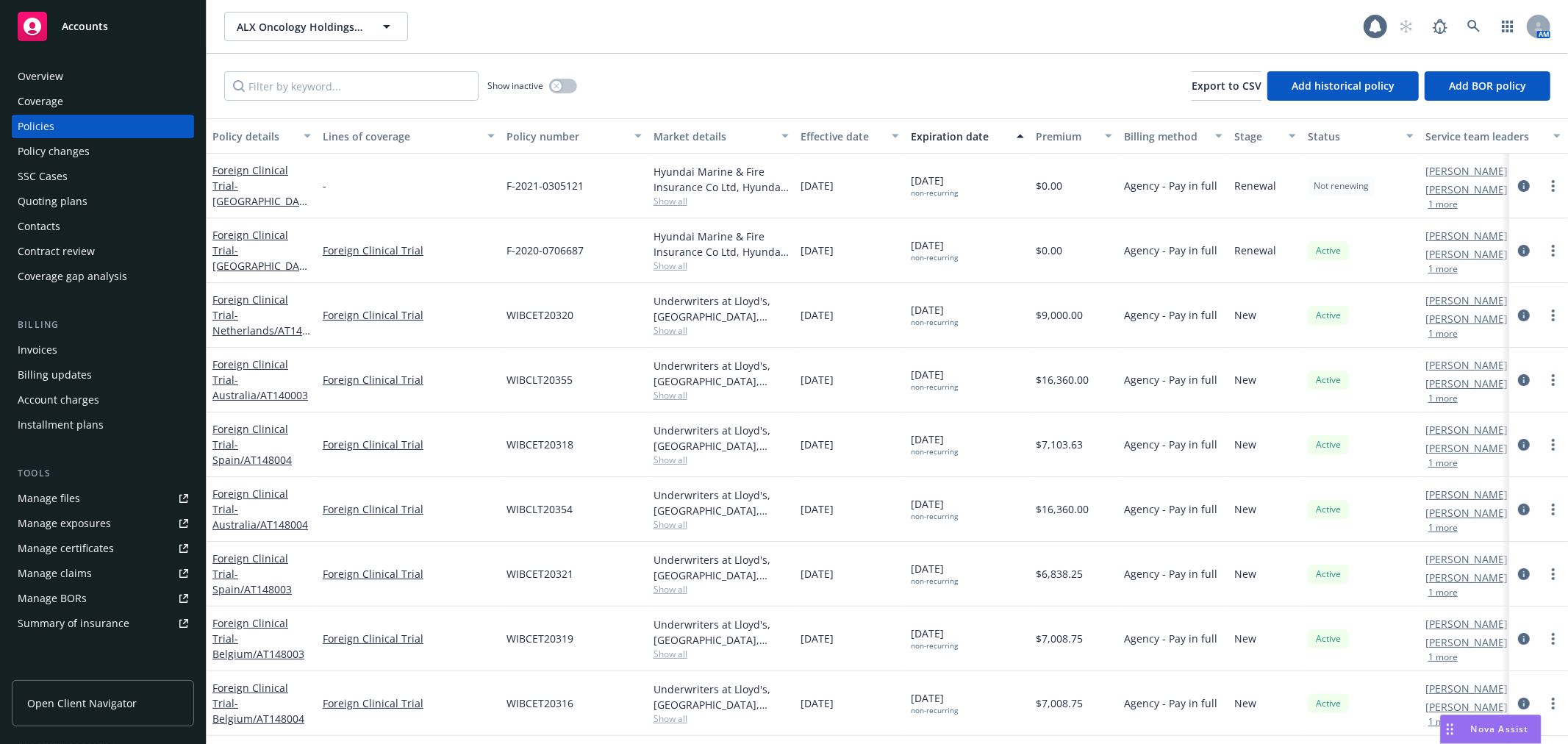
click at [688, 34] on div "ALX Oncology Holdings Inc. ALX Oncology Holdings Inc." at bounding box center [794, 26] width 1139 height 29
click at [922, 53] on div "Show inactive Export to CSV Add historical policy Add BOR policy" at bounding box center [887, 86] width 1361 height 65
click at [853, 66] on div "Show inactive Export to CSV Add historical policy Add BOR policy" at bounding box center [887, 86] width 1361 height 65
click at [779, 34] on div "ALX Oncology Holdings Inc. ALX Oncology Holdings Inc." at bounding box center [794, 26] width 1139 height 29
click at [1468, 25] on icon at bounding box center [1473, 26] width 13 height 13
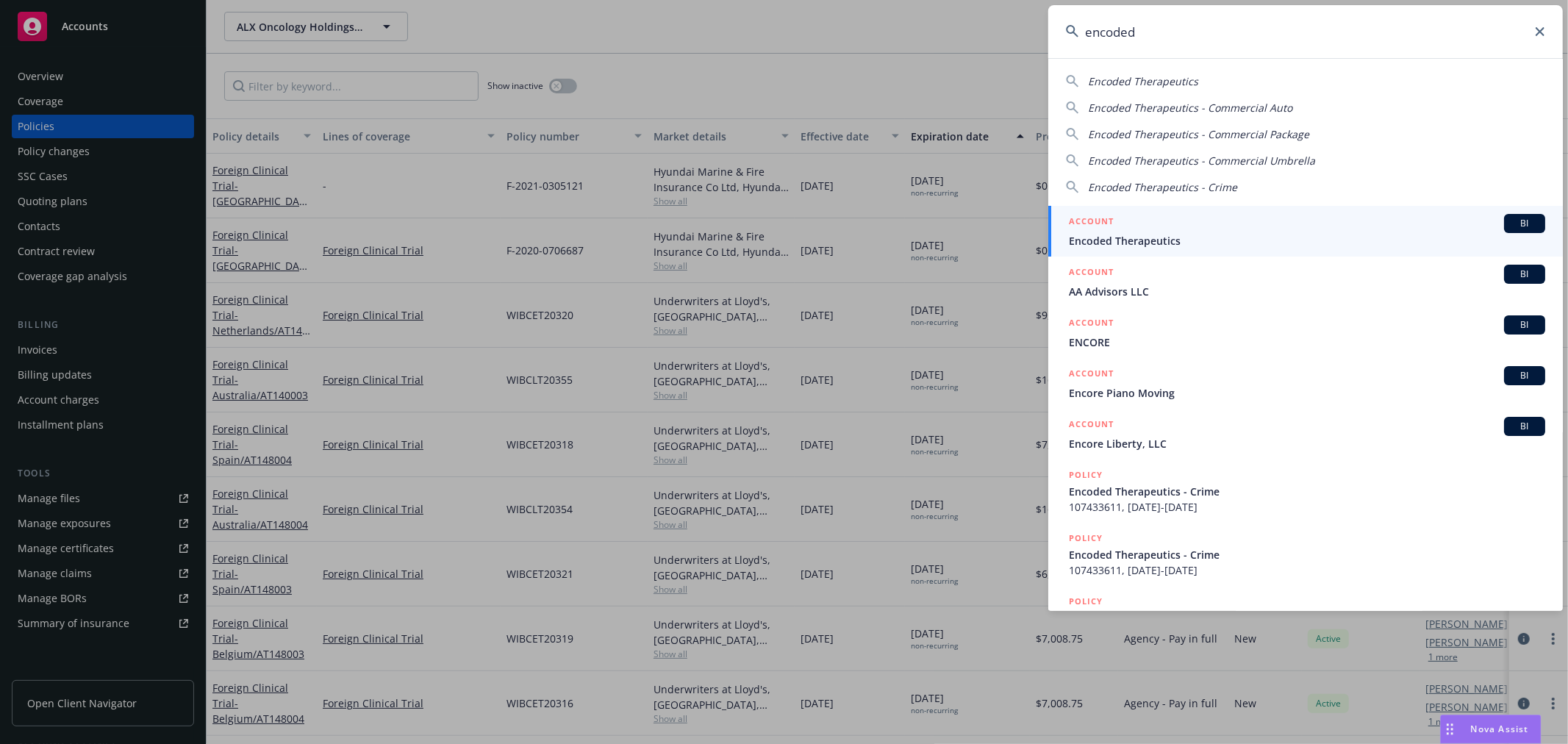
type input "encoded"
click at [1171, 228] on div "ACCOUNT BI" at bounding box center [1307, 224] width 476 height 19
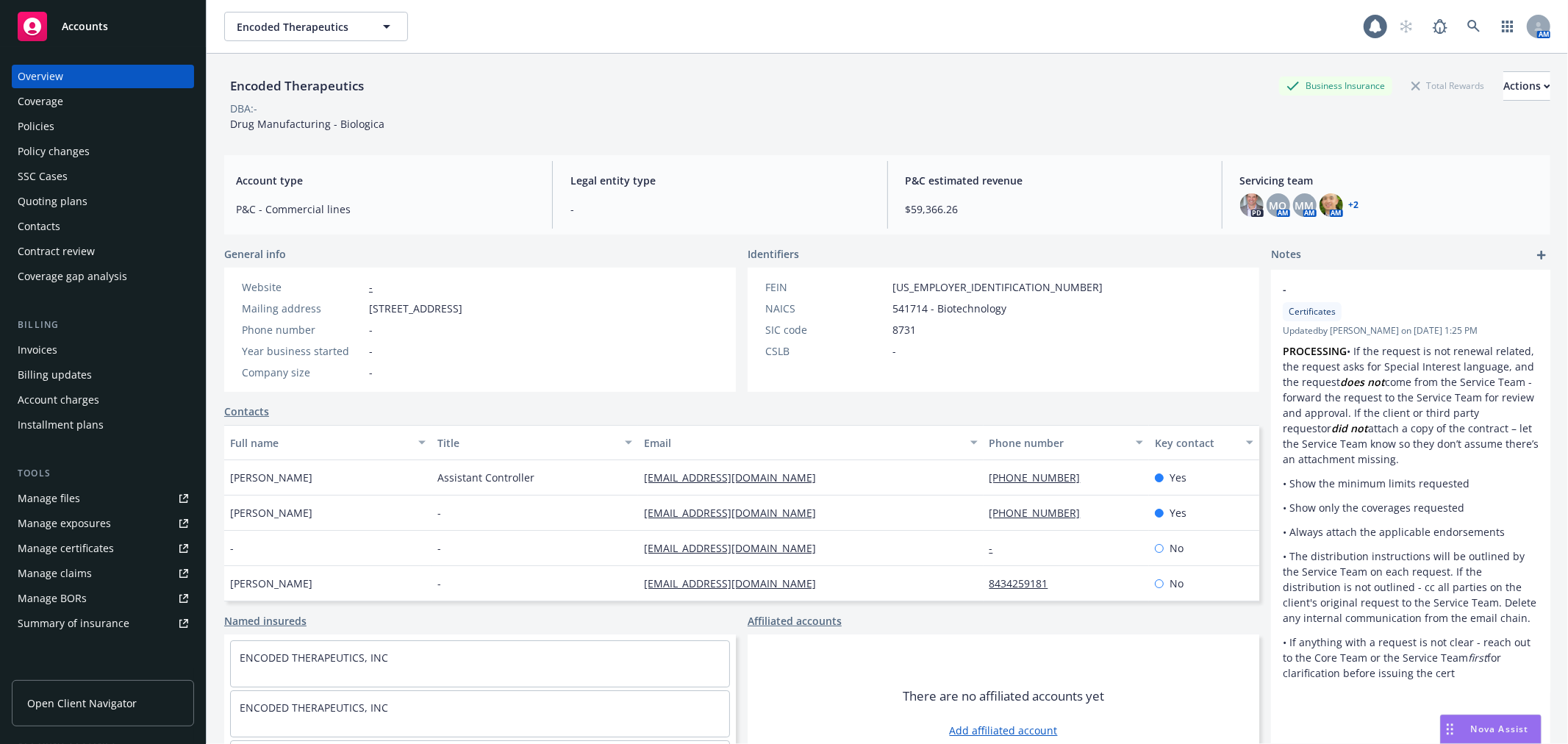
click at [93, 133] on div "Policies" at bounding box center [103, 127] width 171 height 23
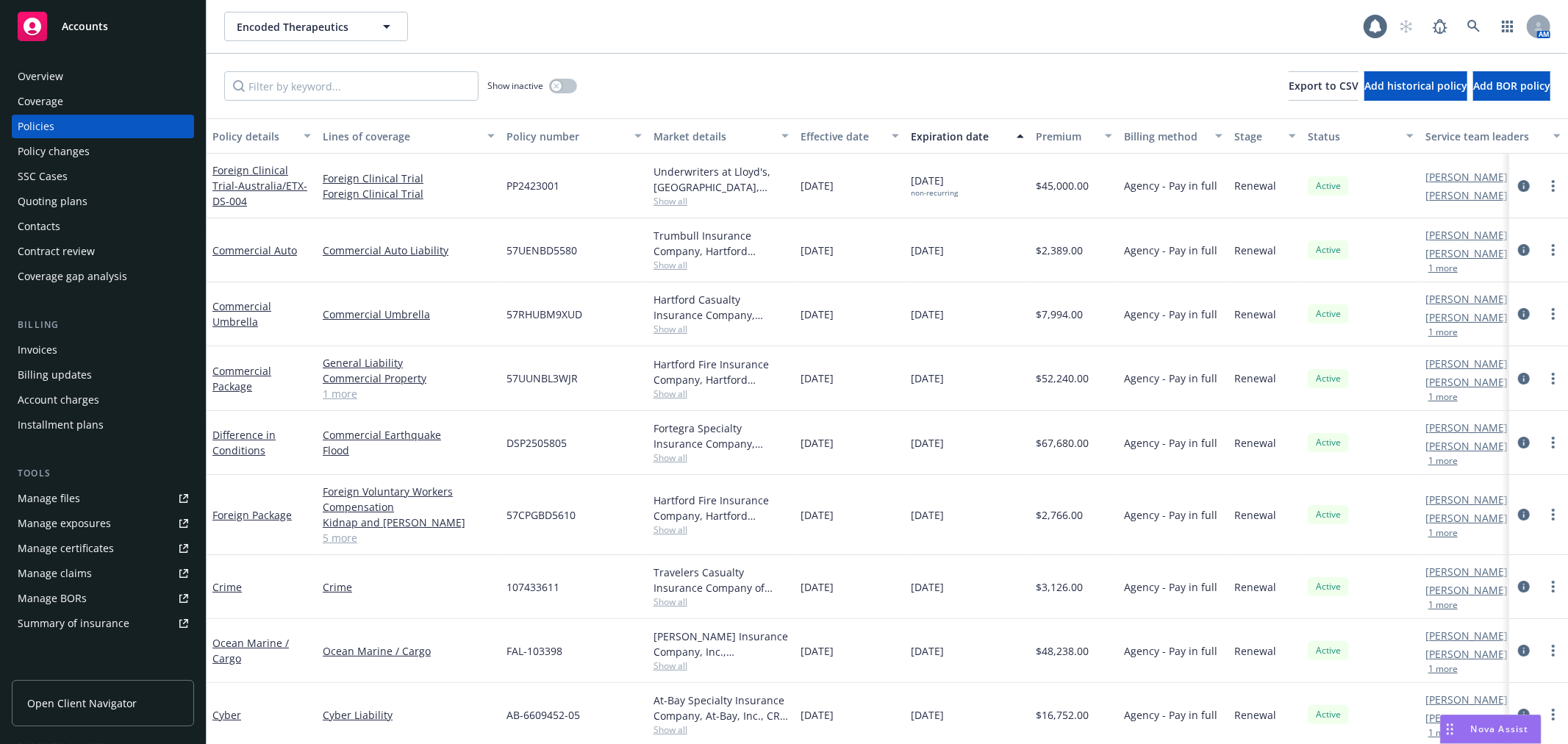
scroll to position [82, 0]
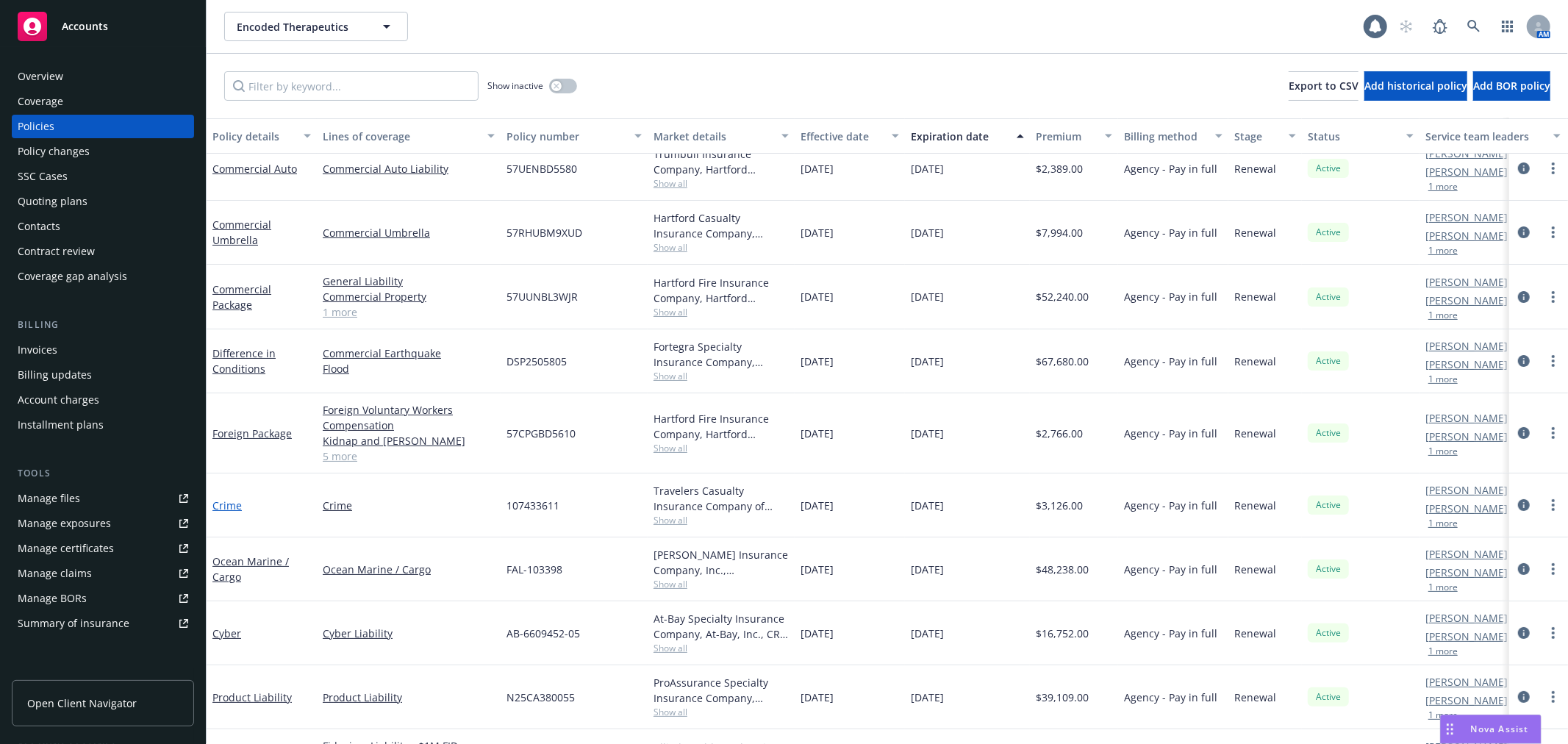
click at [226, 509] on link "Crime" at bounding box center [227, 505] width 29 height 14
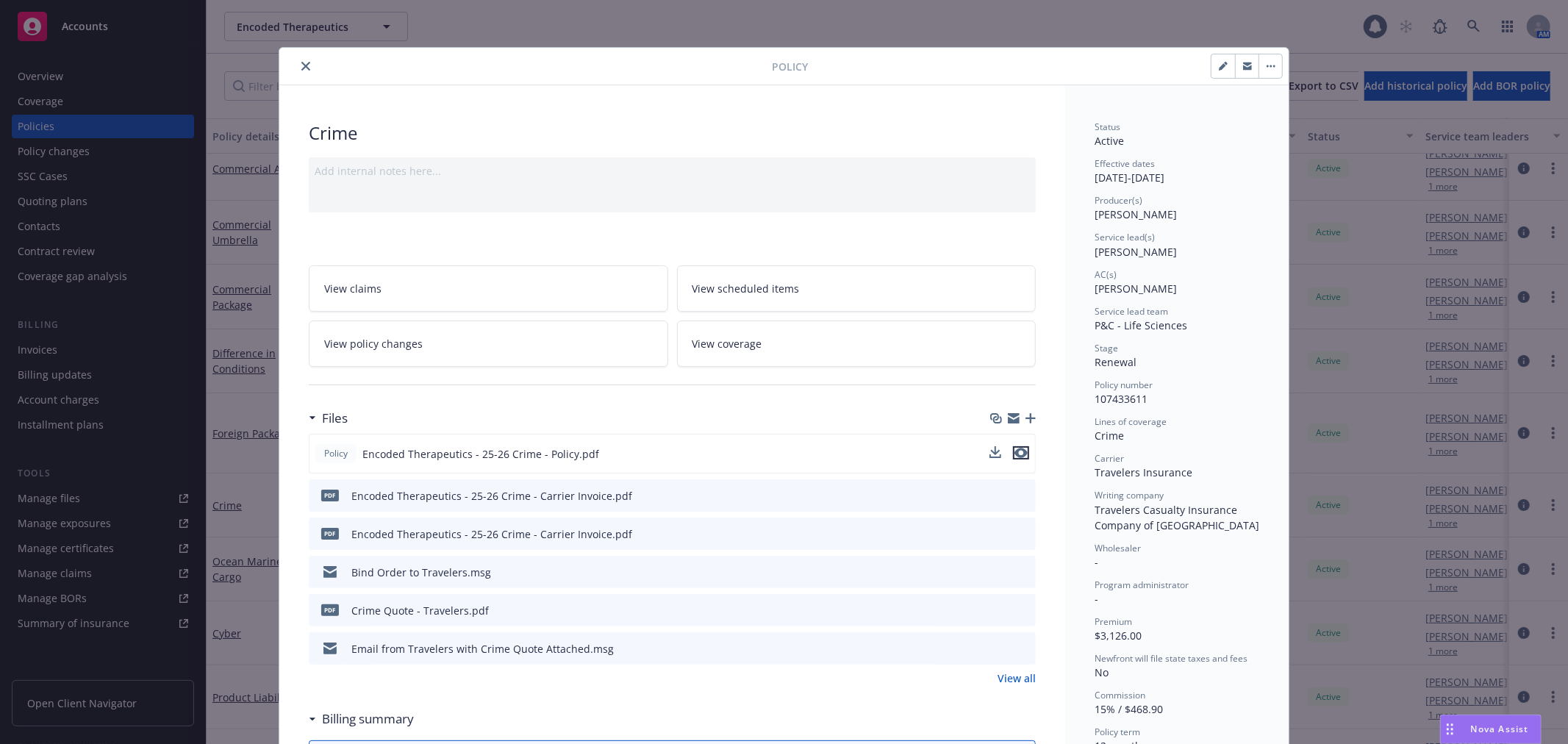
click at [1020, 449] on icon "preview file" at bounding box center [1021, 453] width 13 height 10
click at [304, 58] on div at bounding box center [529, 66] width 487 height 18
click at [301, 58] on button "close" at bounding box center [305, 66] width 18 height 18
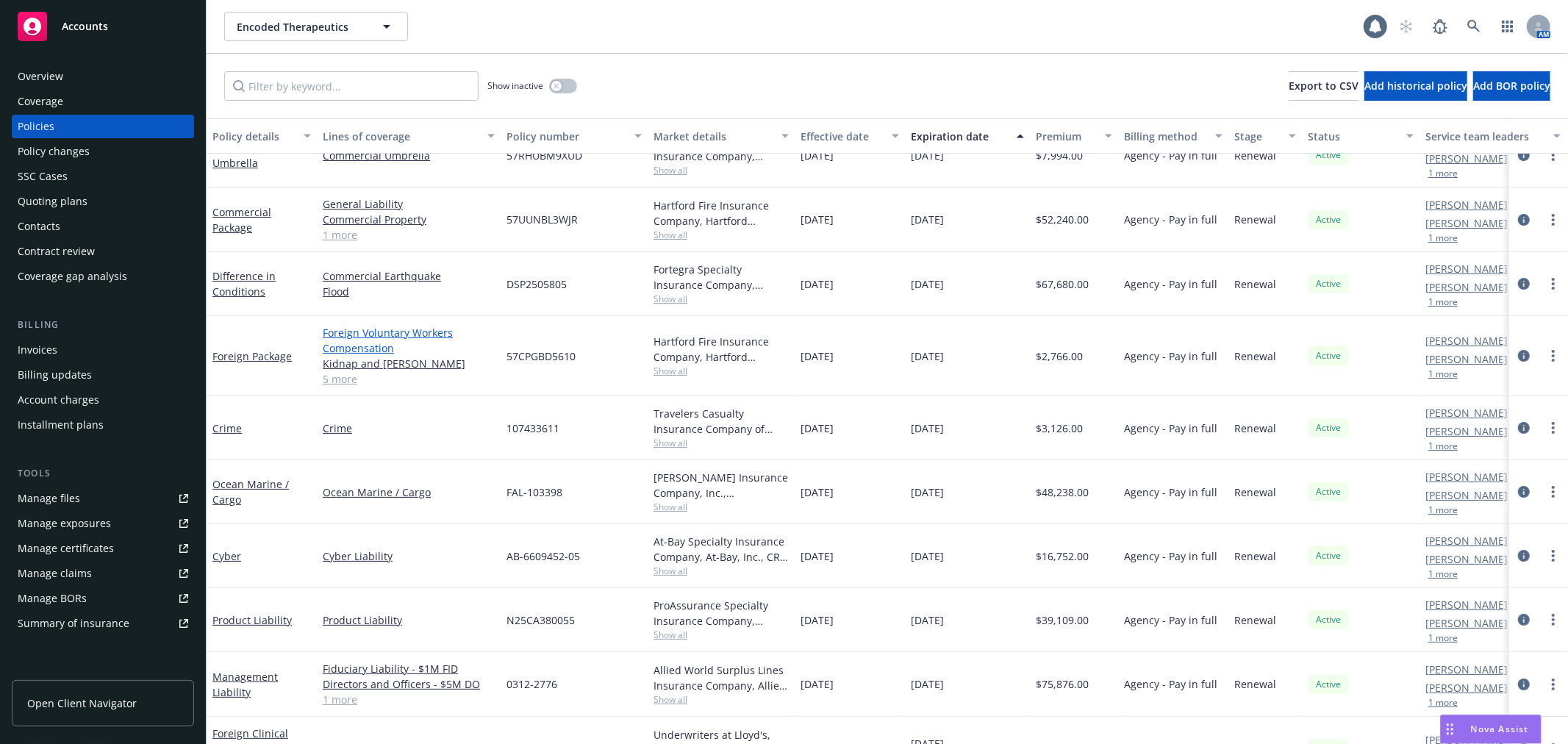
scroll to position [163, 0]
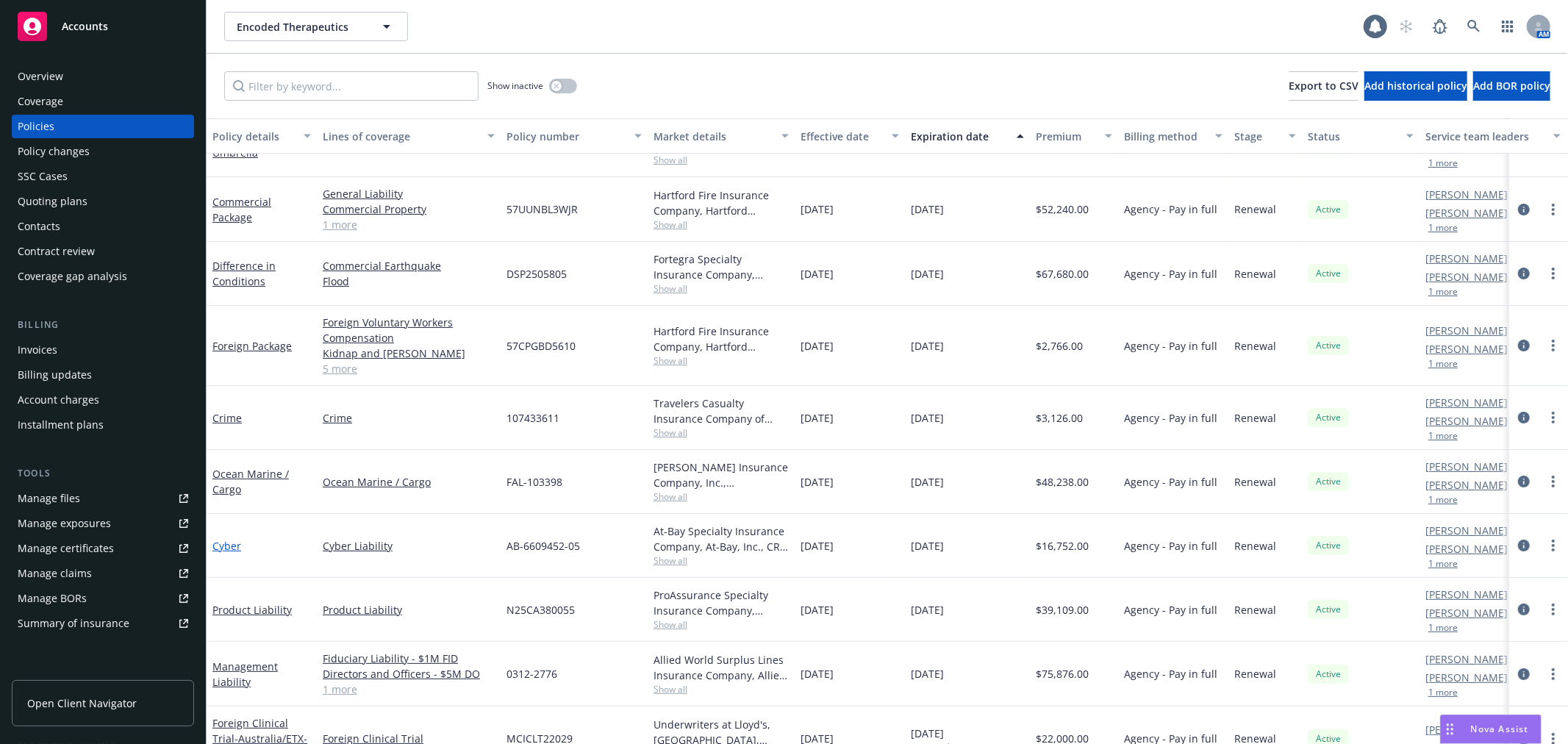
click at [229, 545] on link "Cyber" at bounding box center [227, 545] width 28 height 14
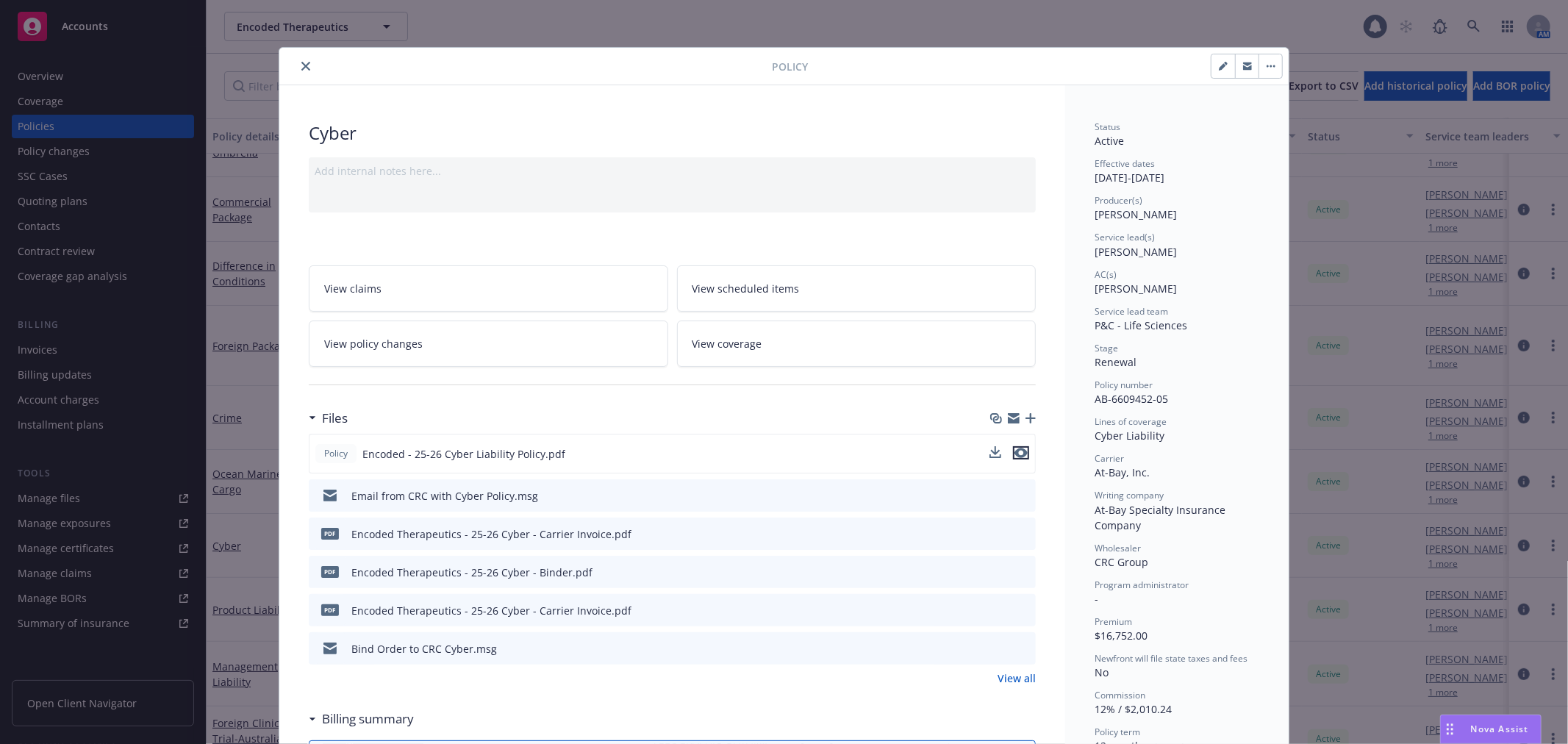
click at [1018, 456] on icon "preview file" at bounding box center [1021, 453] width 13 height 10
